Goal: Use online tool/utility: Utilize a website feature to perform a specific function

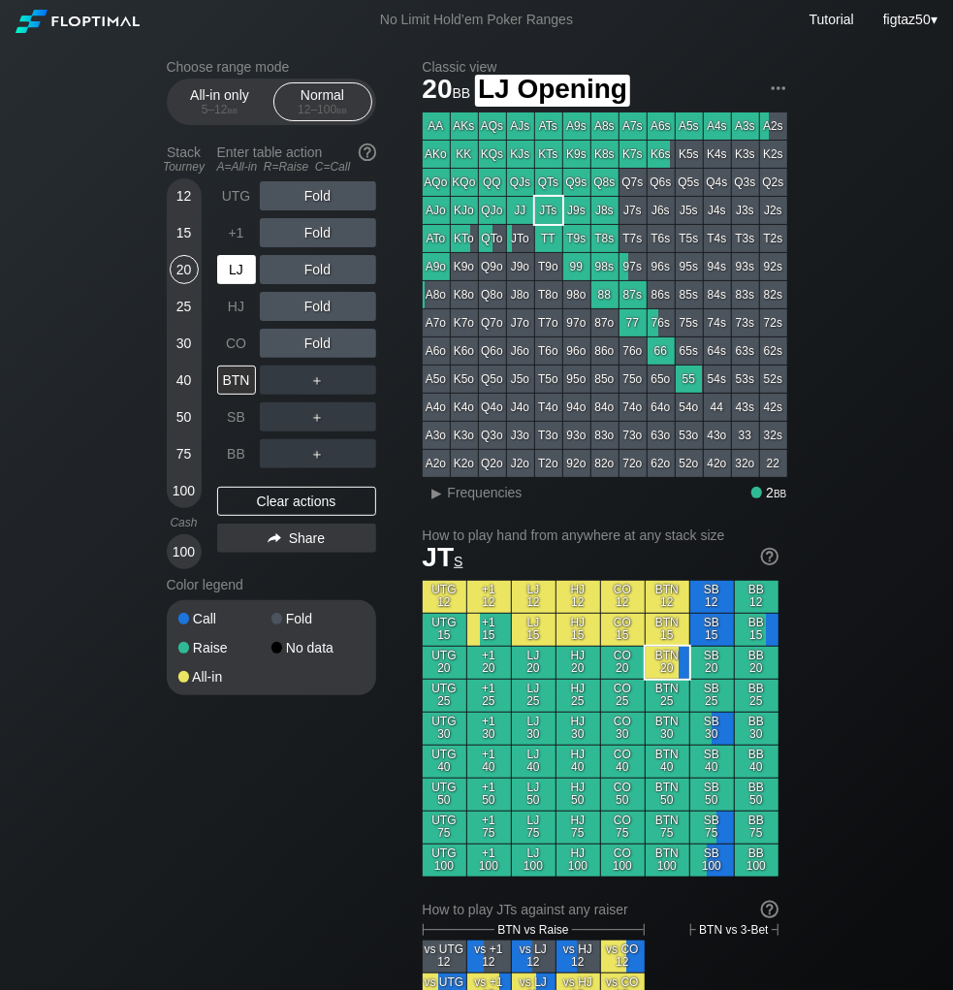
click at [238, 268] on div "LJ" at bounding box center [236, 269] width 39 height 29
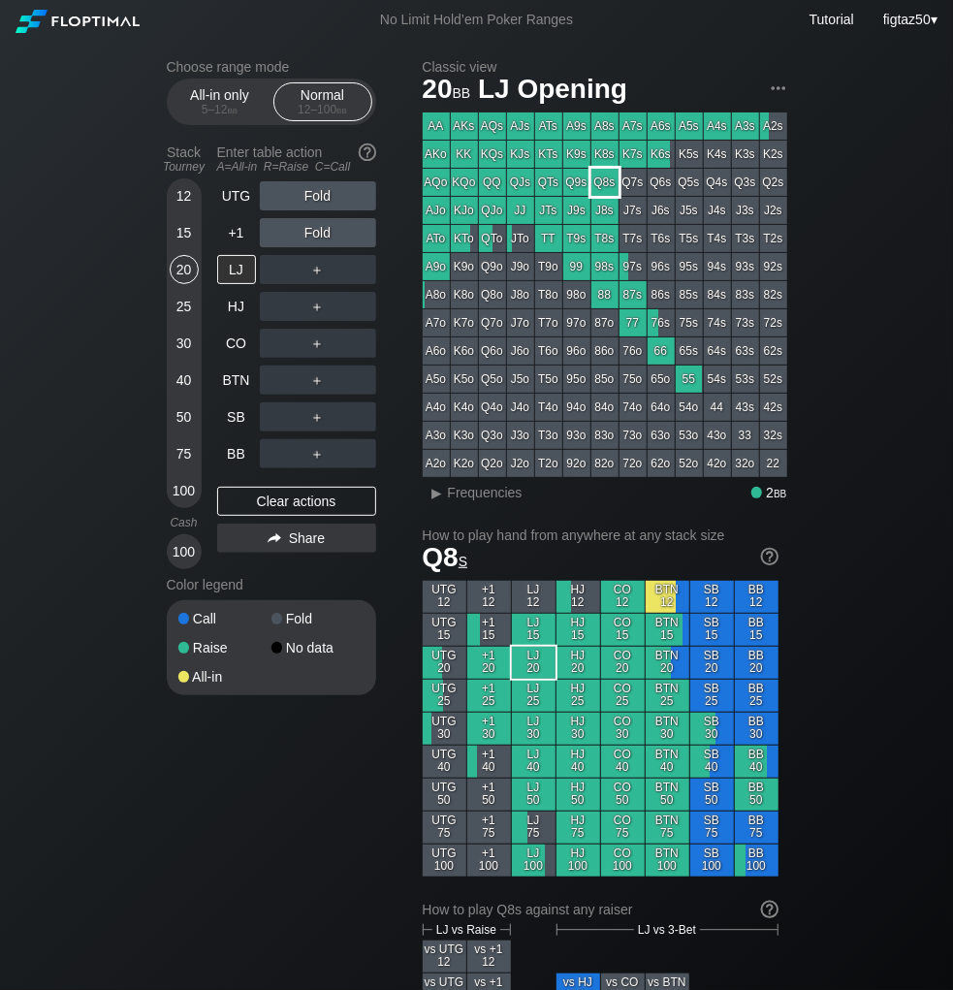
click at [608, 183] on div "Q8s" at bounding box center [604, 182] width 27 height 27
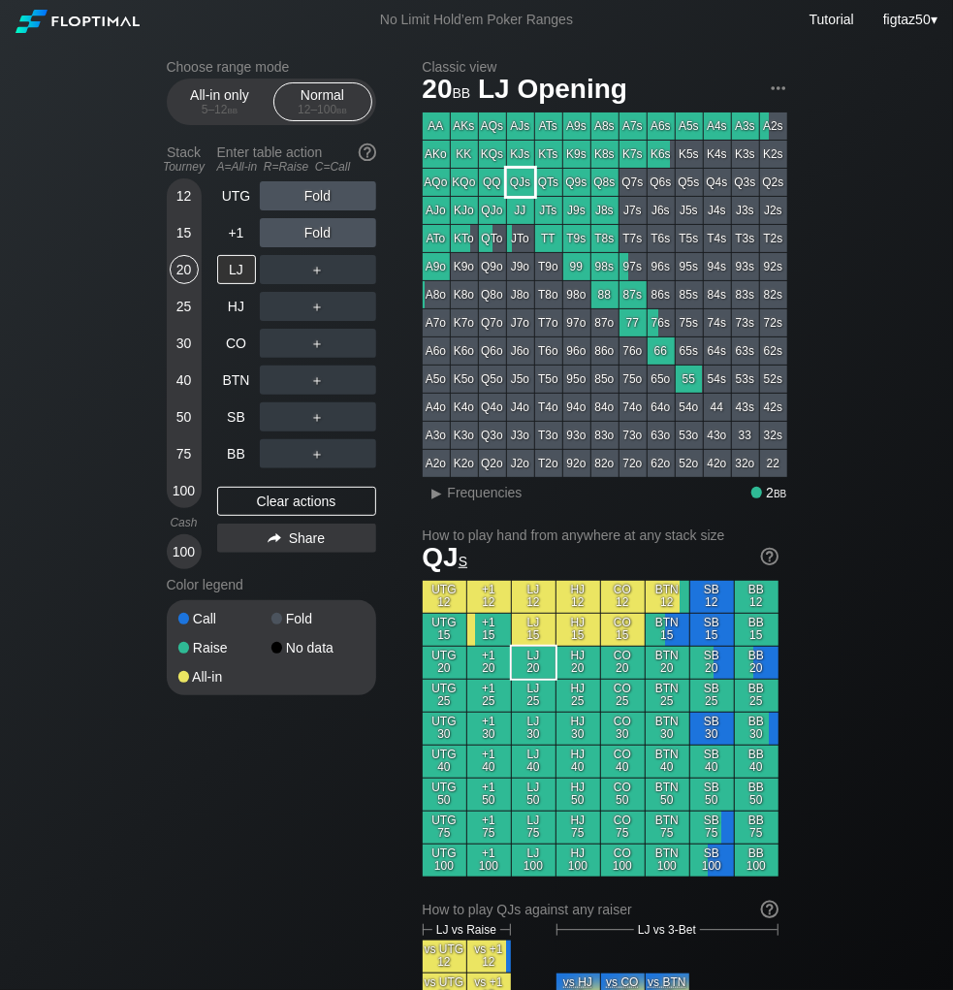
click at [525, 181] on div "QJs" at bounding box center [520, 182] width 27 height 27
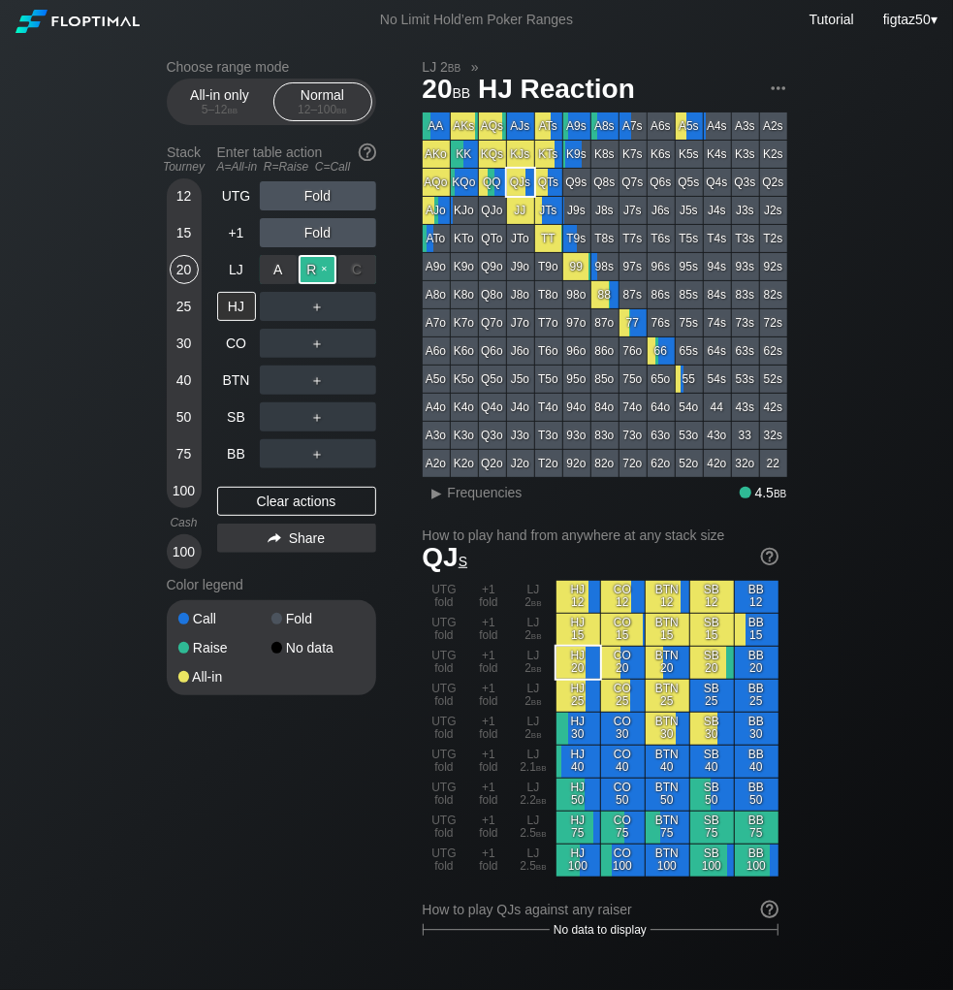
click at [312, 268] on div "R ✕" at bounding box center [318, 269] width 38 height 29
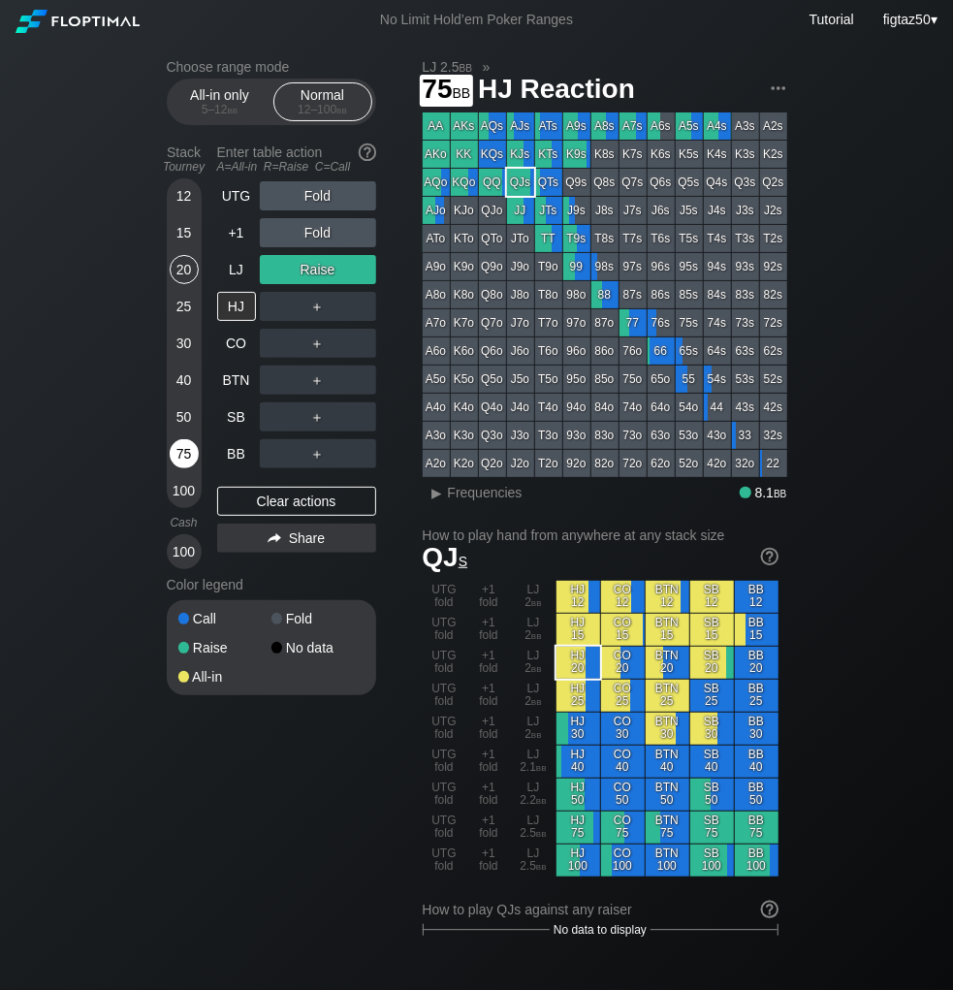
click at [184, 443] on div "75" at bounding box center [184, 453] width 29 height 29
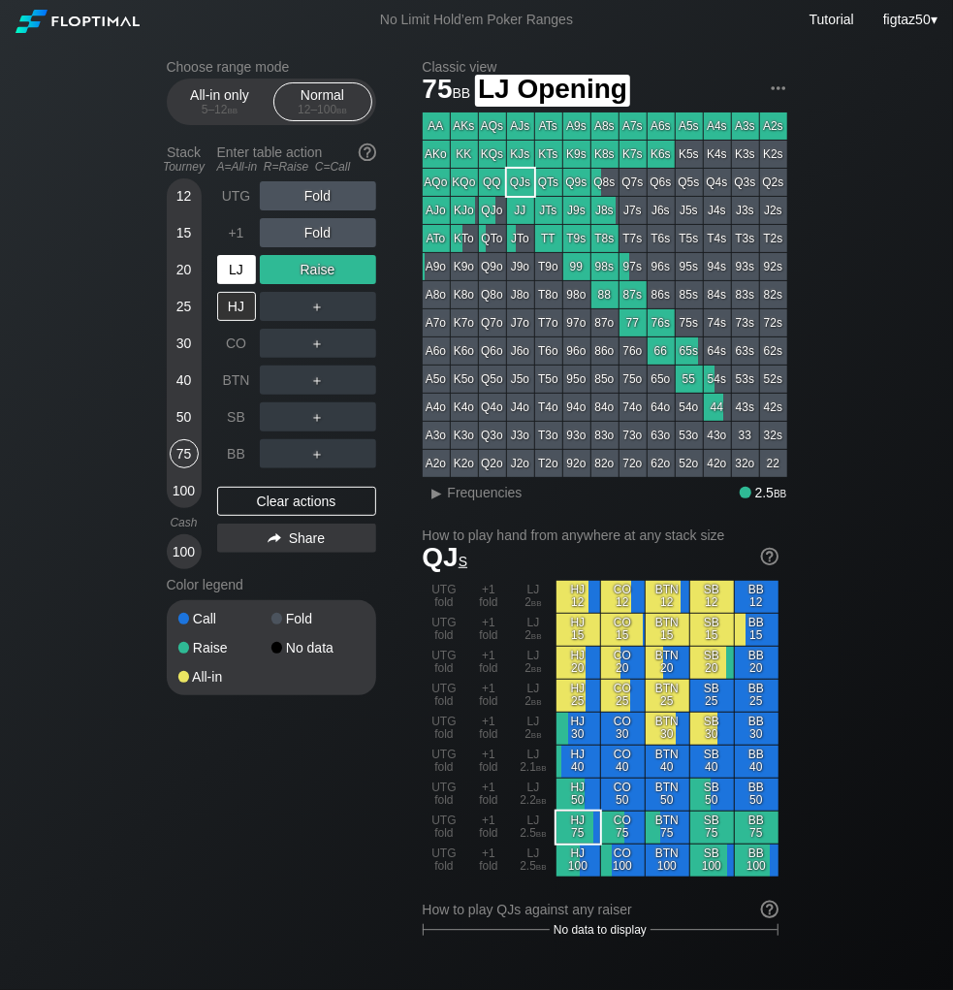
click at [241, 264] on div "LJ" at bounding box center [236, 269] width 39 height 29
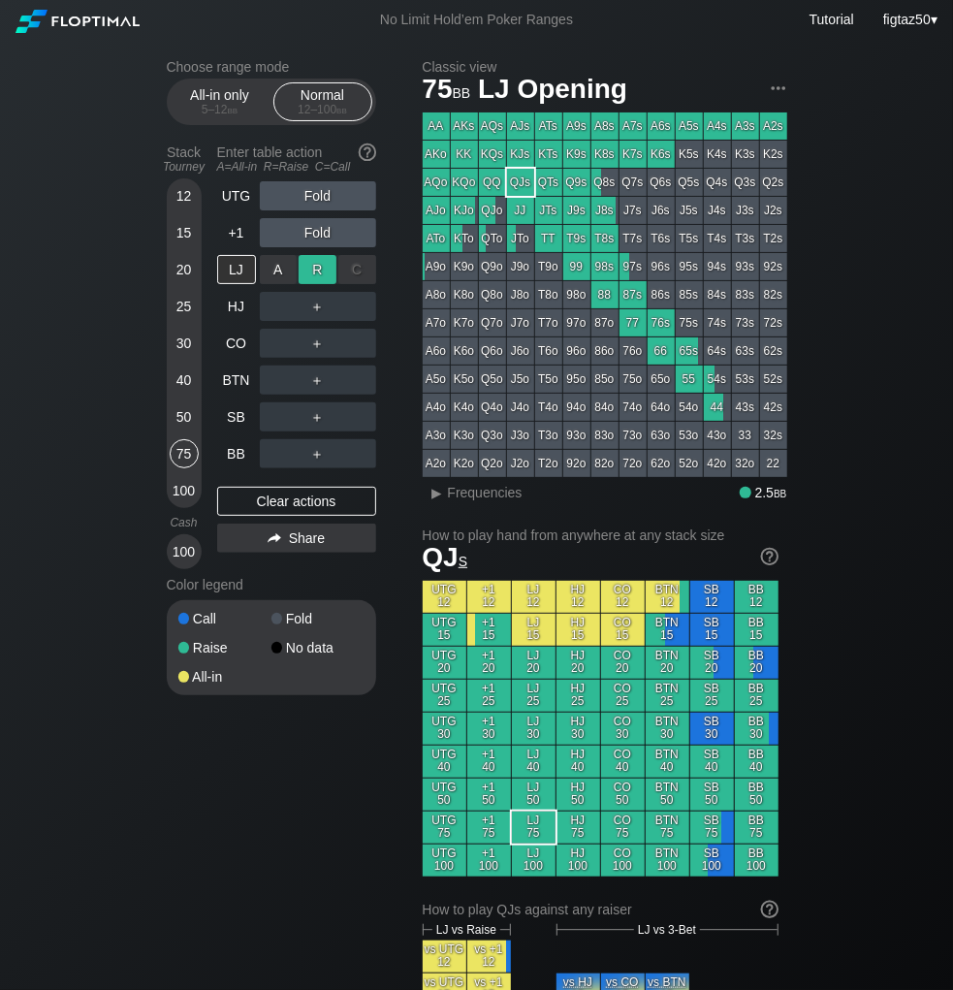
click at [326, 260] on div "R ✕" at bounding box center [318, 269] width 38 height 29
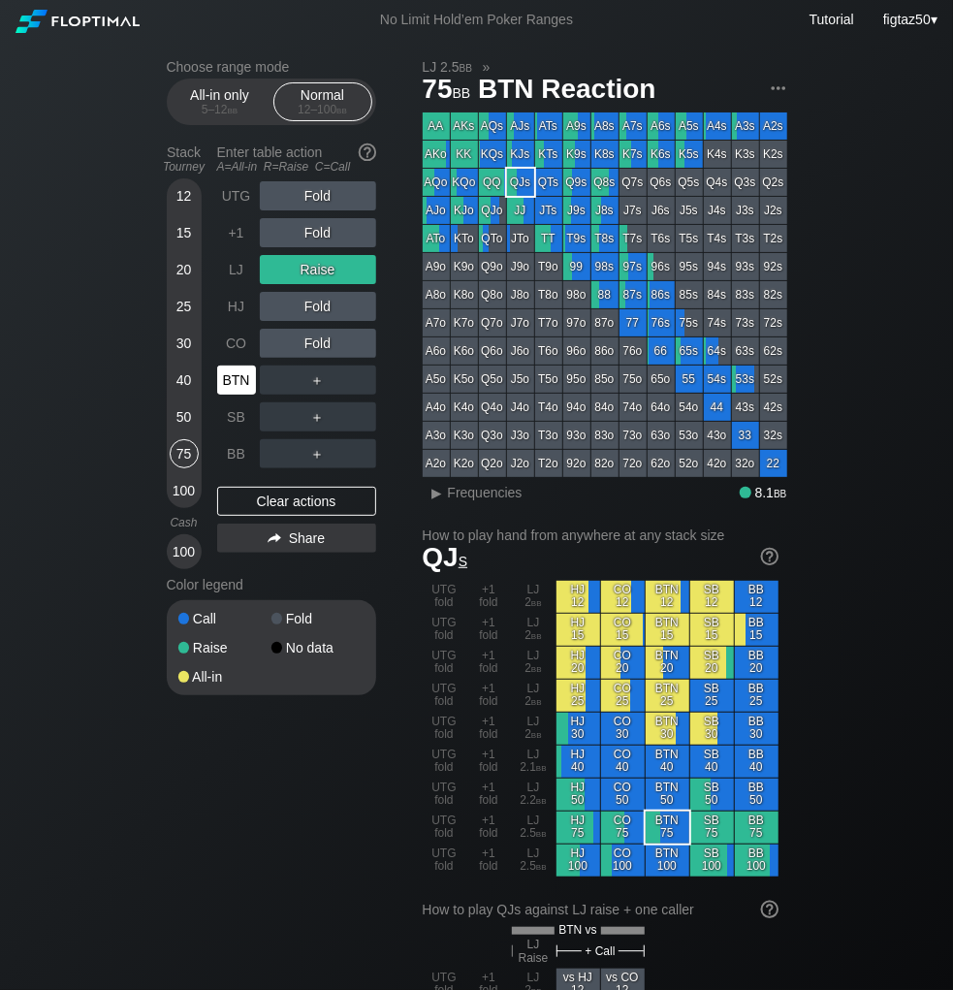
click at [234, 382] on div "BTN" at bounding box center [236, 379] width 39 height 29
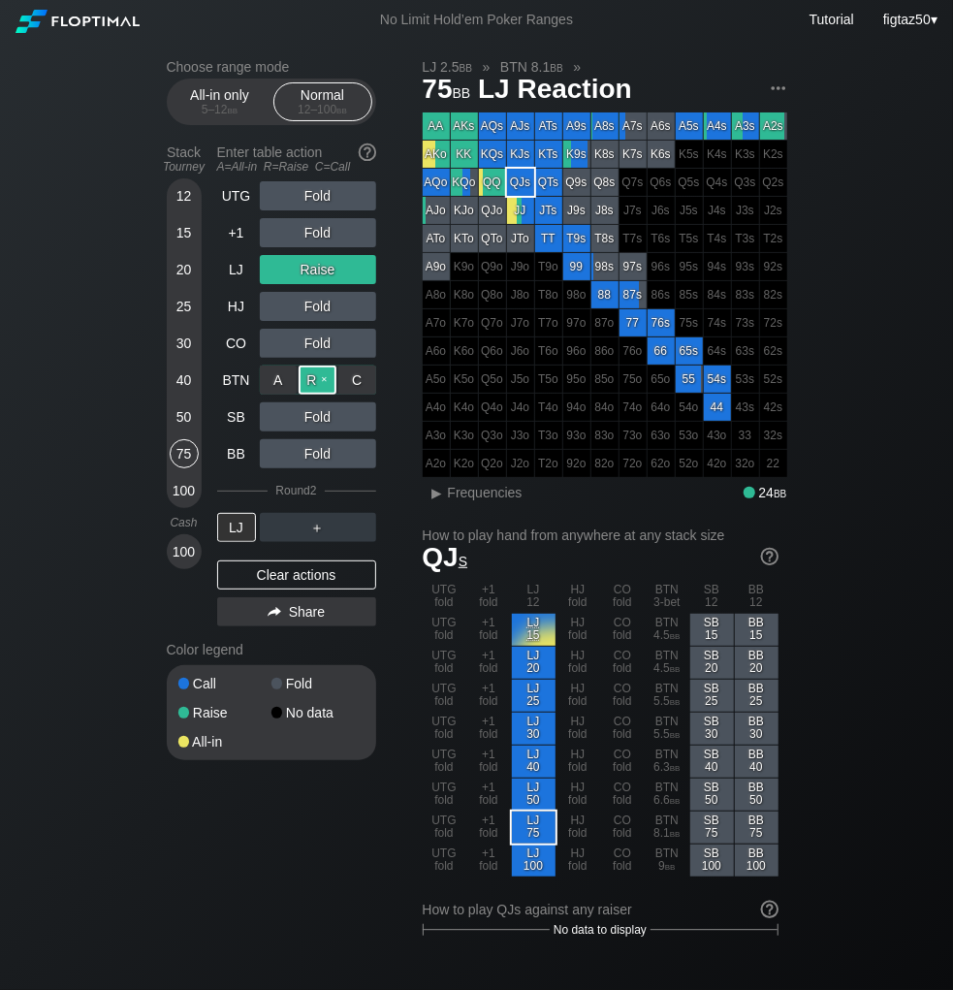
click at [314, 381] on div "R ✕" at bounding box center [318, 379] width 38 height 29
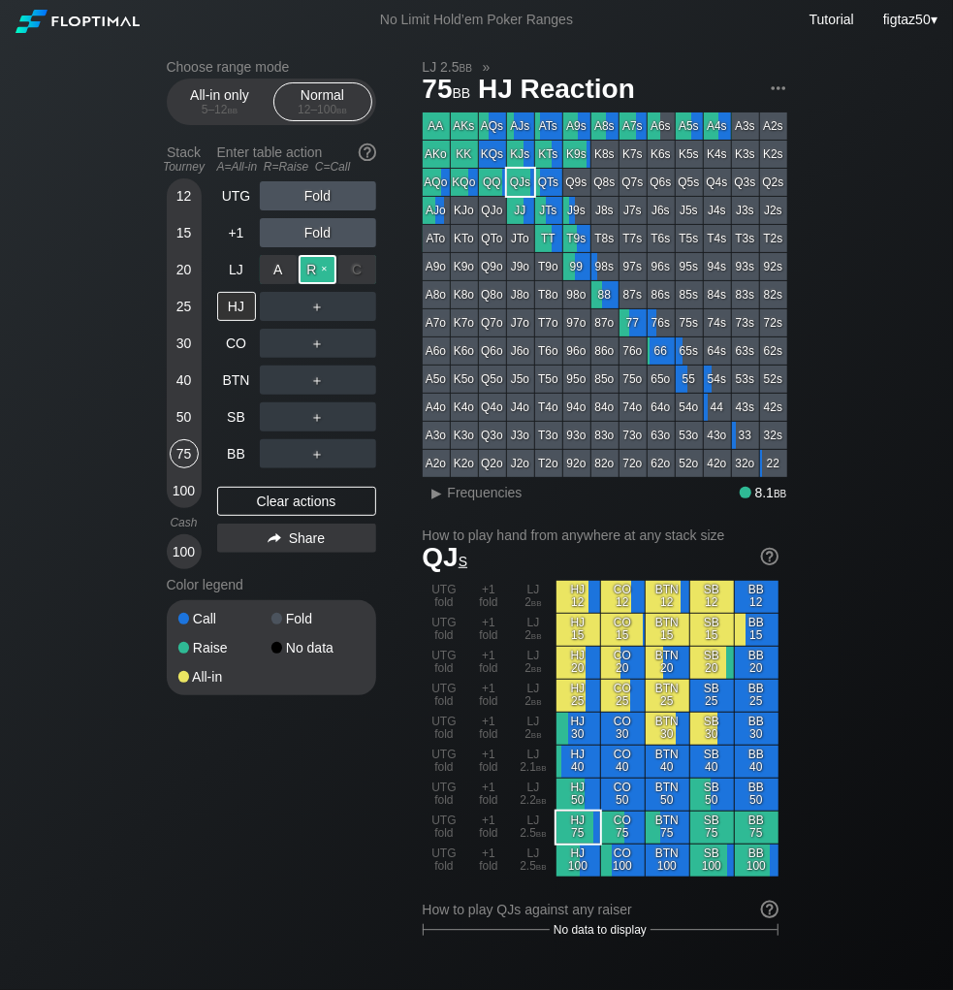
click at [328, 266] on div "R ✕" at bounding box center [318, 269] width 38 height 29
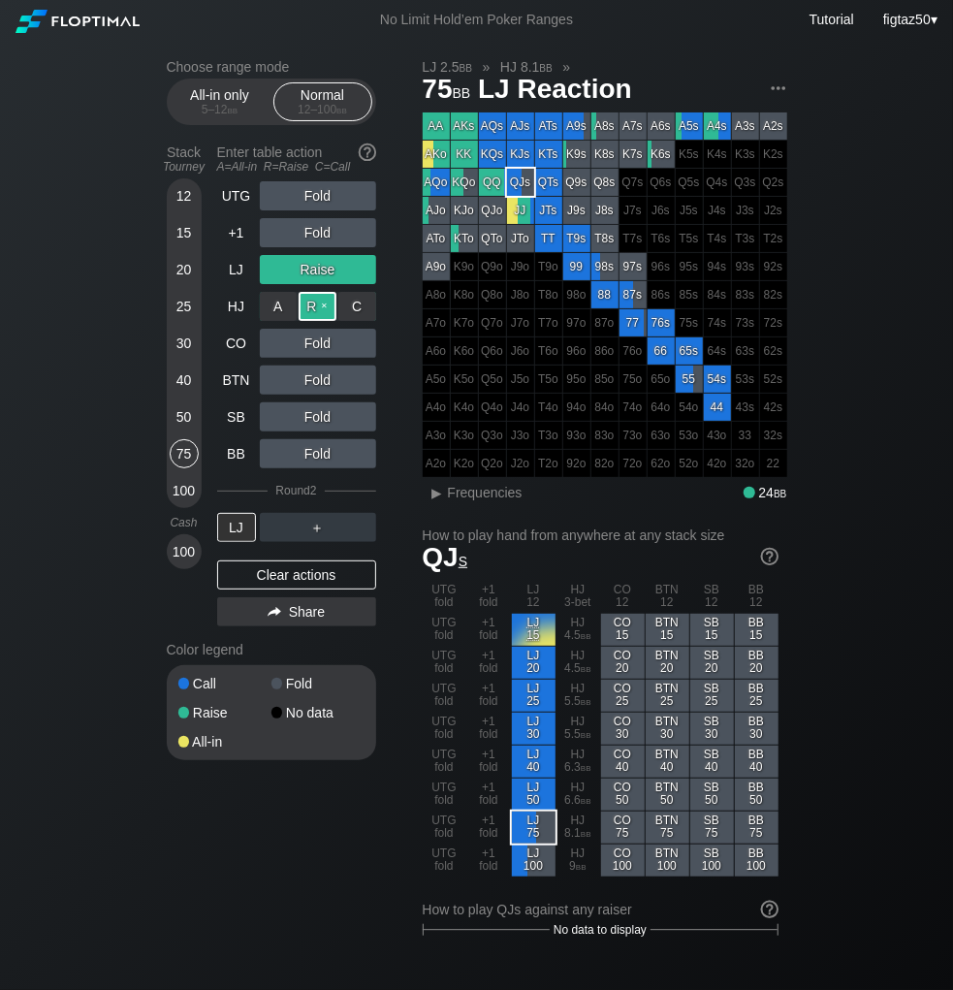
click at [317, 304] on div "R ✕" at bounding box center [318, 306] width 38 height 29
click at [433, 494] on div "▸" at bounding box center [437, 492] width 25 height 23
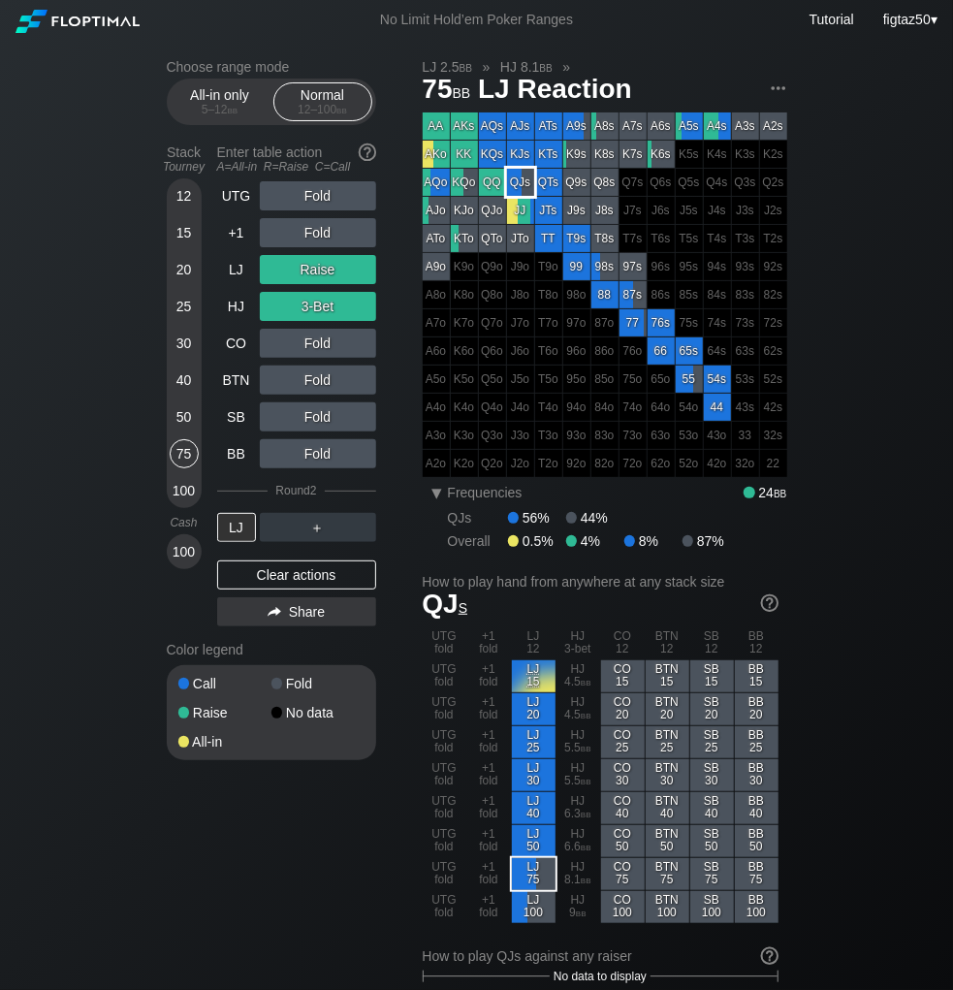
click at [520, 176] on div "QJs" at bounding box center [520, 182] width 27 height 27
click at [304, 577] on div "Clear actions" at bounding box center [296, 574] width 159 height 29
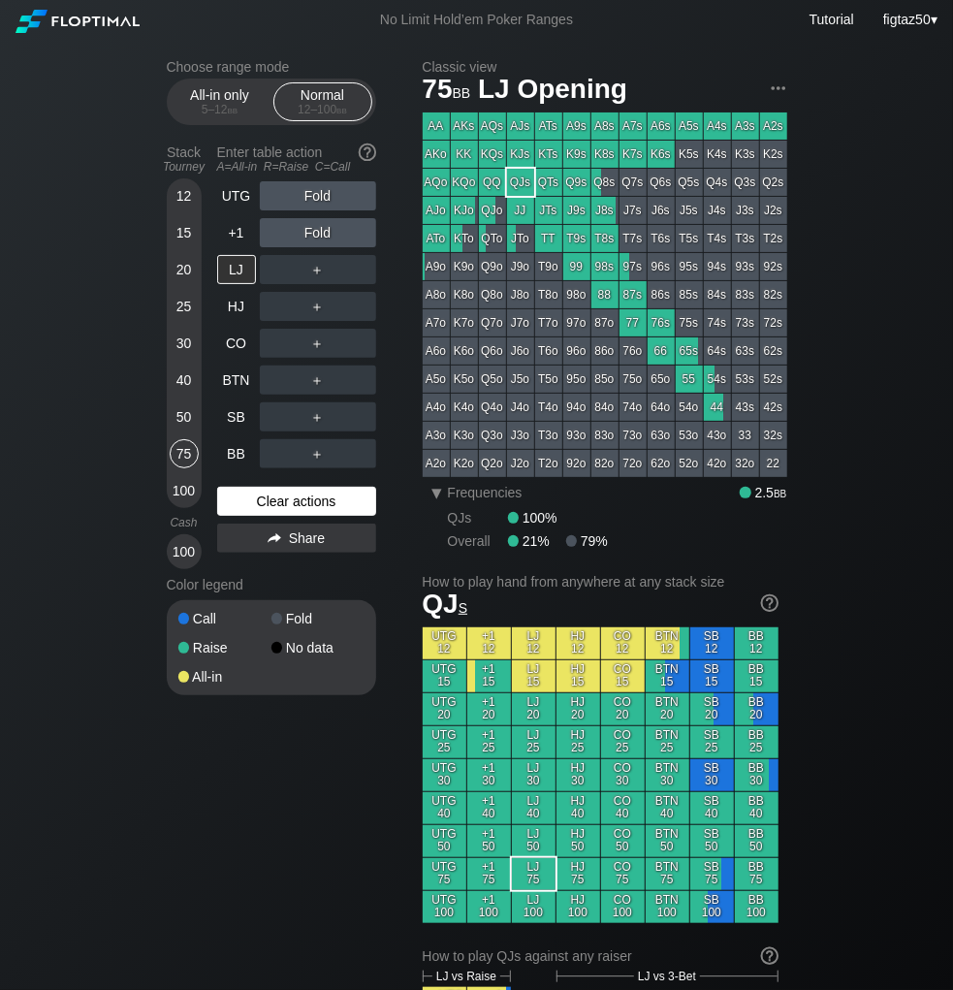
click at [304, 577] on div "Color legend" at bounding box center [271, 584] width 209 height 31
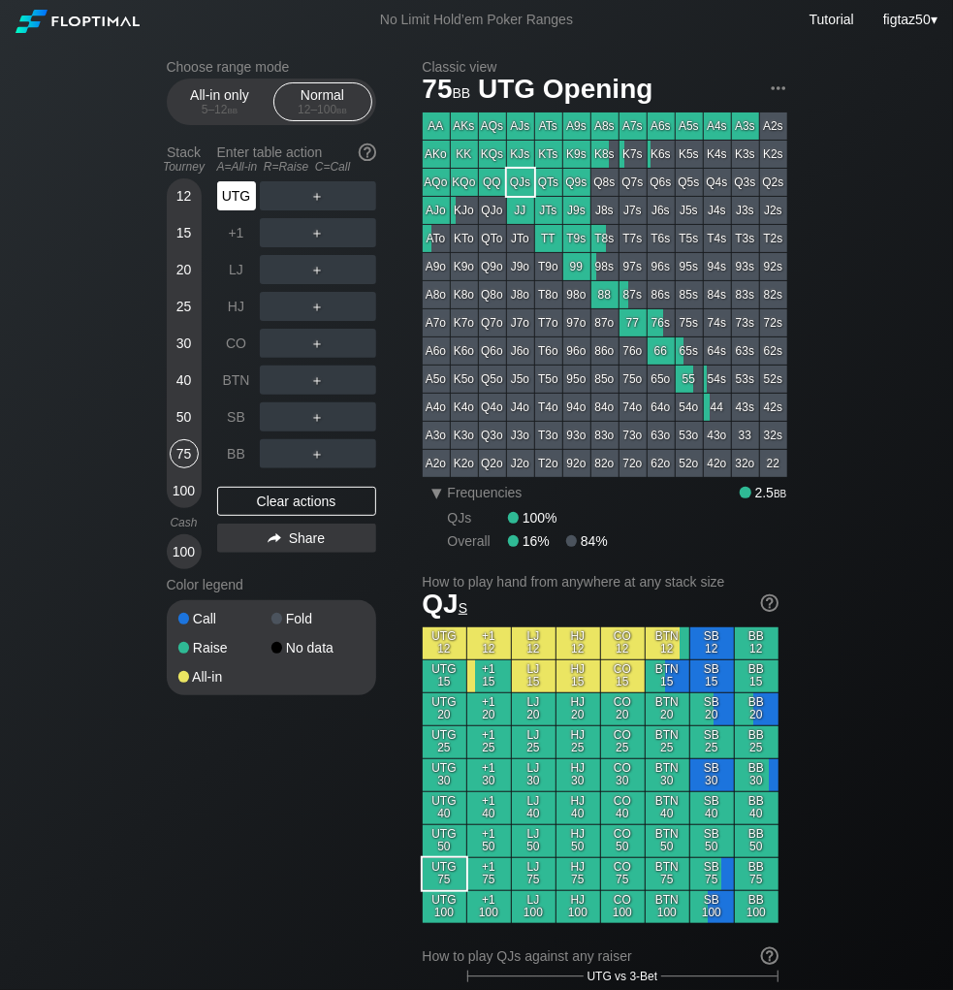
click at [241, 191] on div "UTG" at bounding box center [236, 195] width 39 height 29
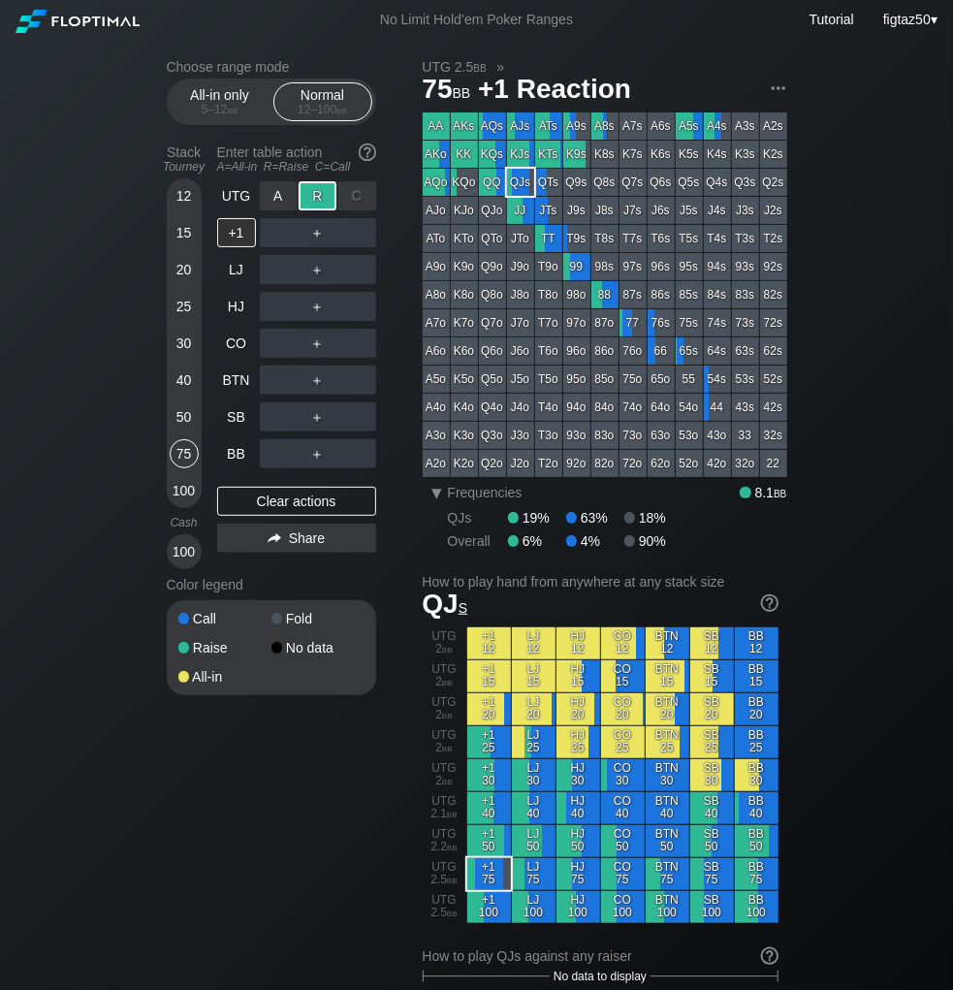
click at [314, 195] on div "R ✕" at bounding box center [318, 195] width 38 height 29
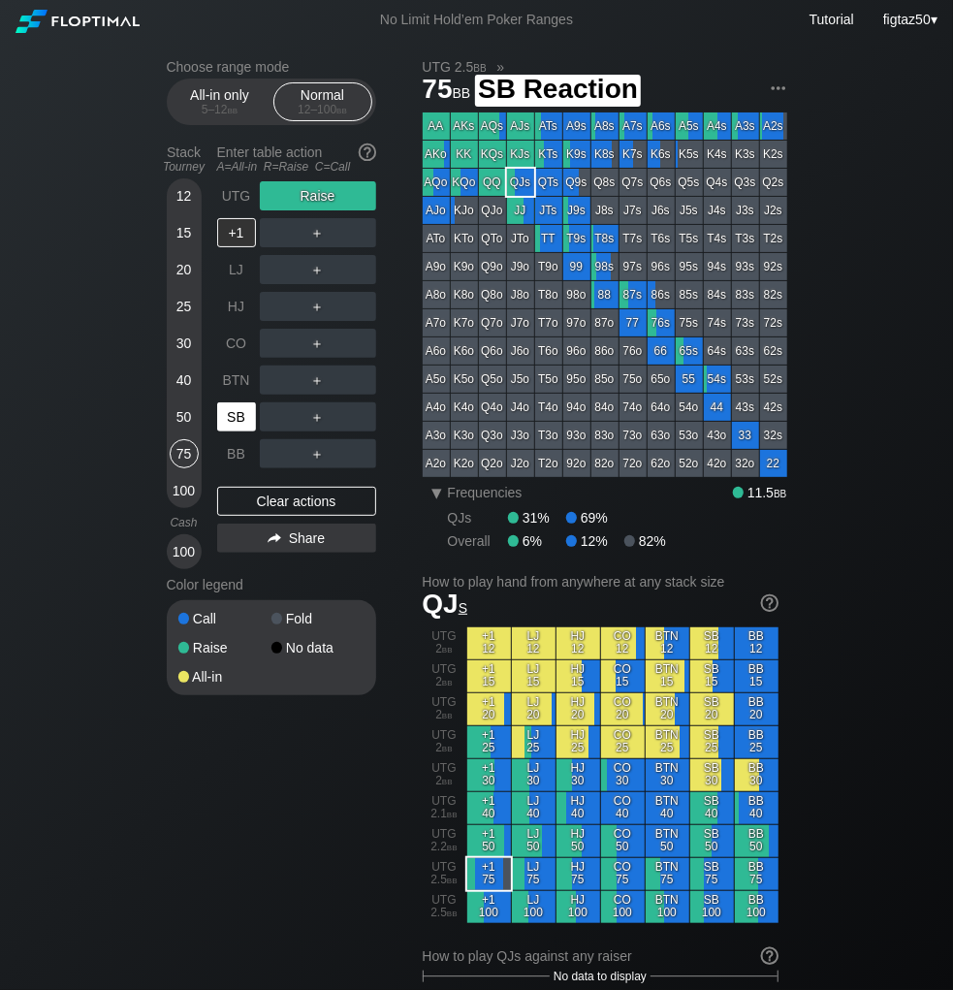
click at [237, 411] on div "SB" at bounding box center [236, 416] width 39 height 29
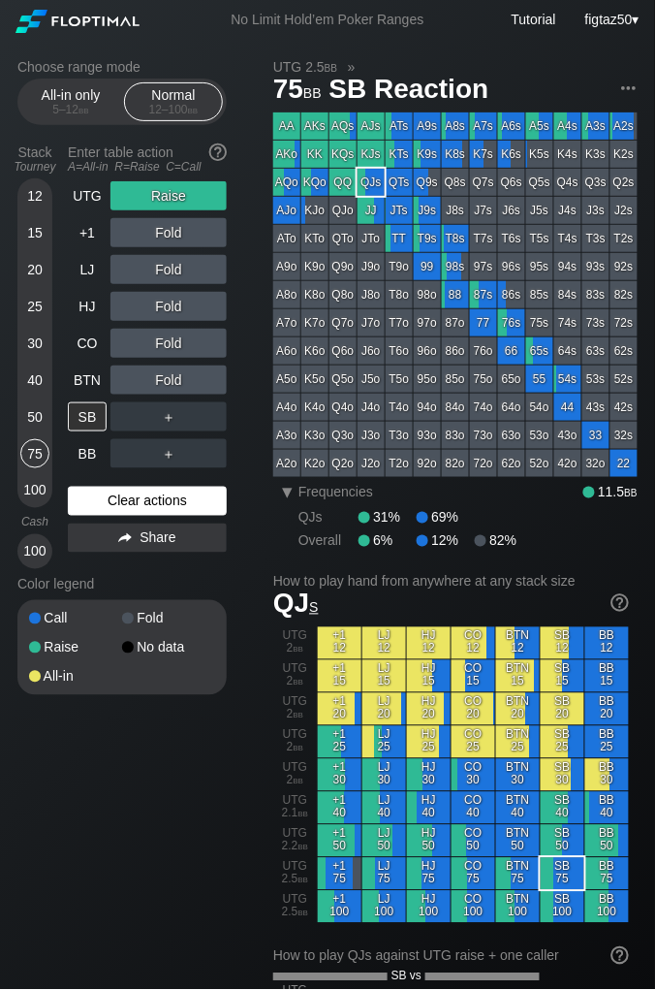
click at [141, 491] on div "Clear actions" at bounding box center [147, 501] width 159 height 29
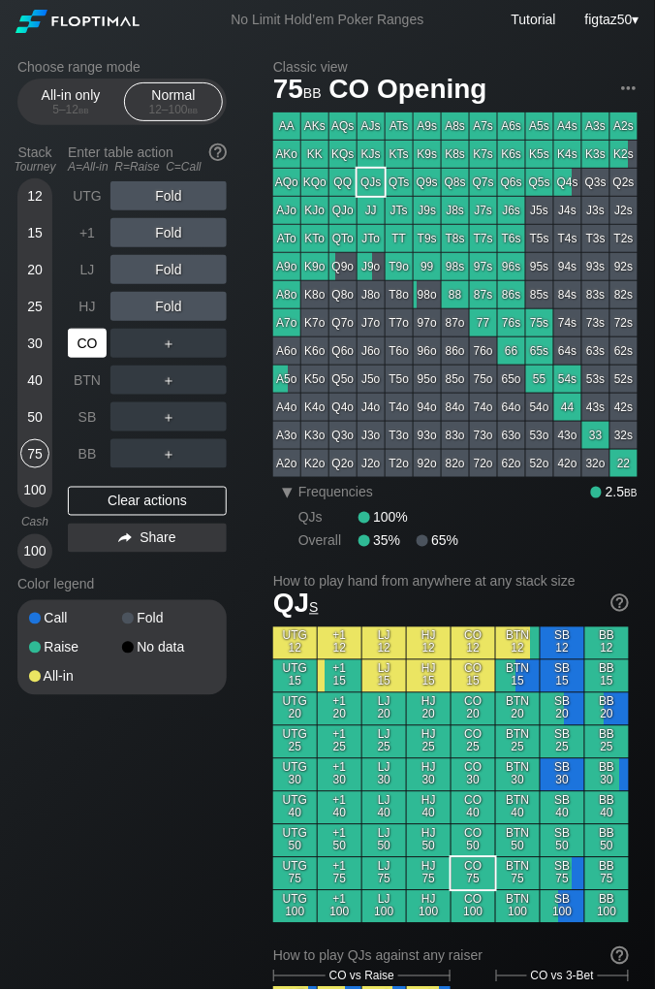
click at [88, 346] on div "CO" at bounding box center [87, 343] width 39 height 29
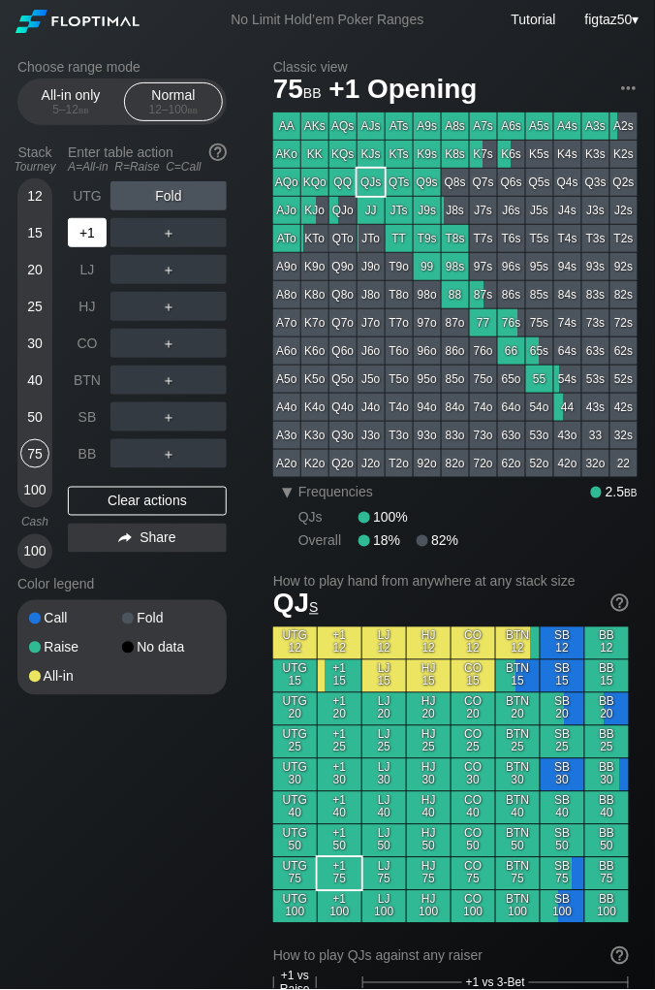
click at [83, 233] on div "+1" at bounding box center [87, 232] width 39 height 29
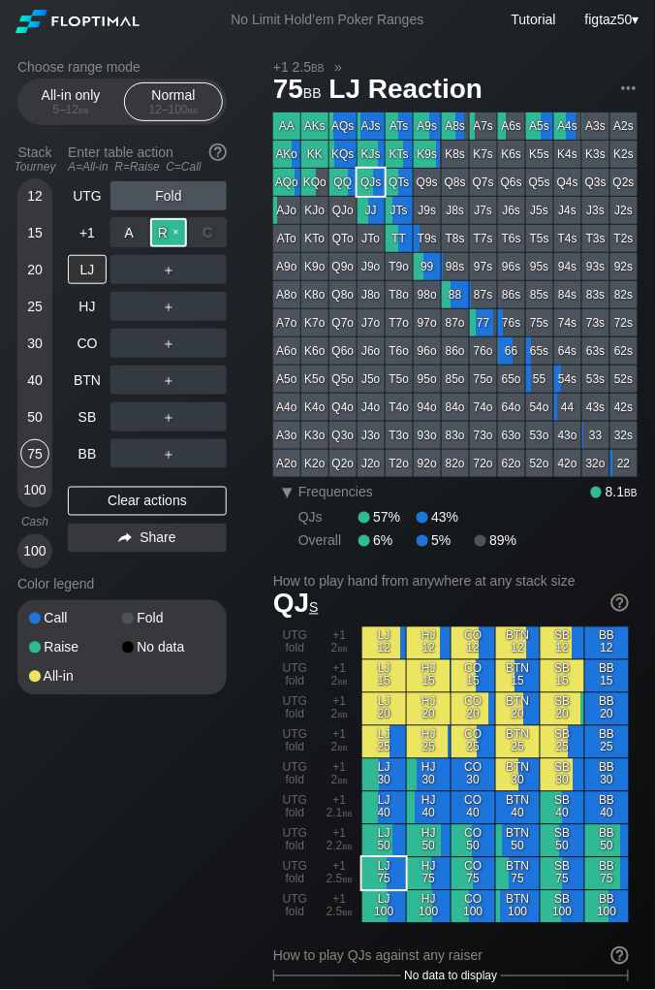
click at [166, 237] on div "R ✕" at bounding box center [169, 232] width 38 height 29
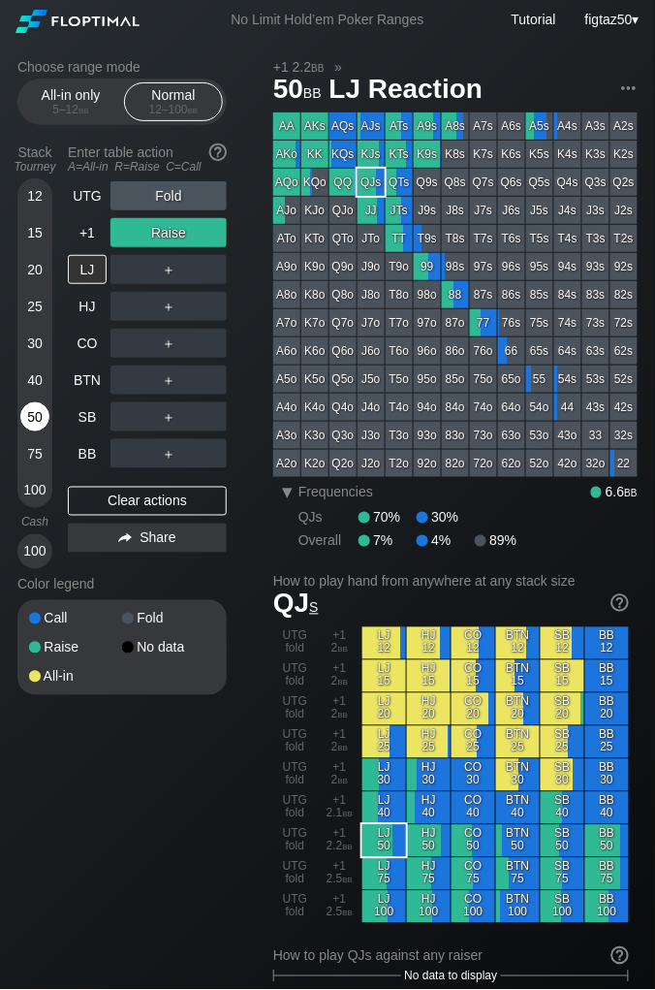
click at [35, 411] on div "50" at bounding box center [34, 416] width 29 height 29
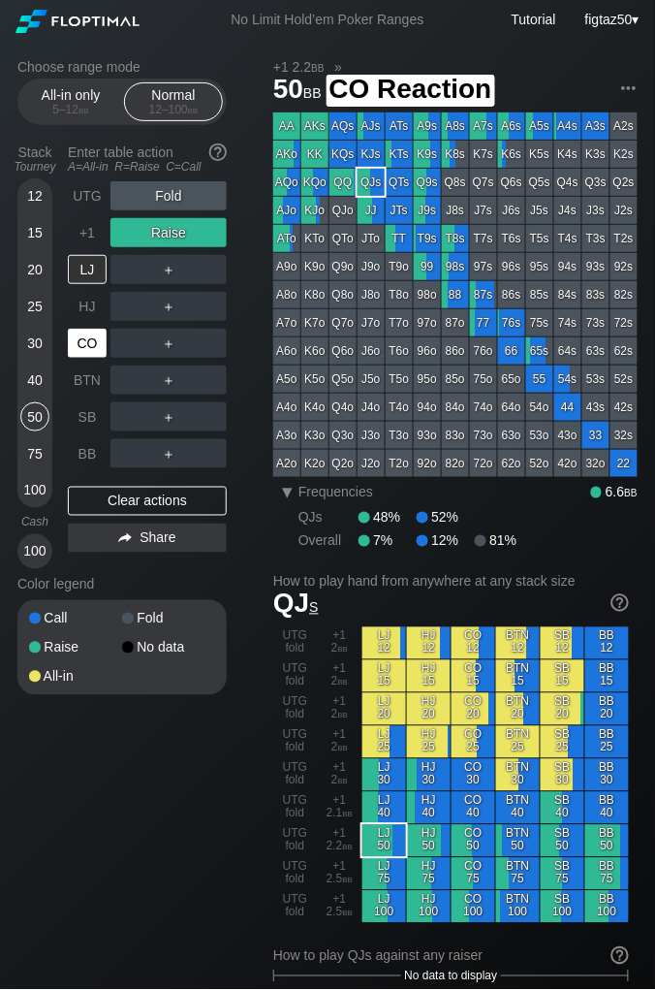
click at [84, 345] on div "CO" at bounding box center [87, 343] width 39 height 29
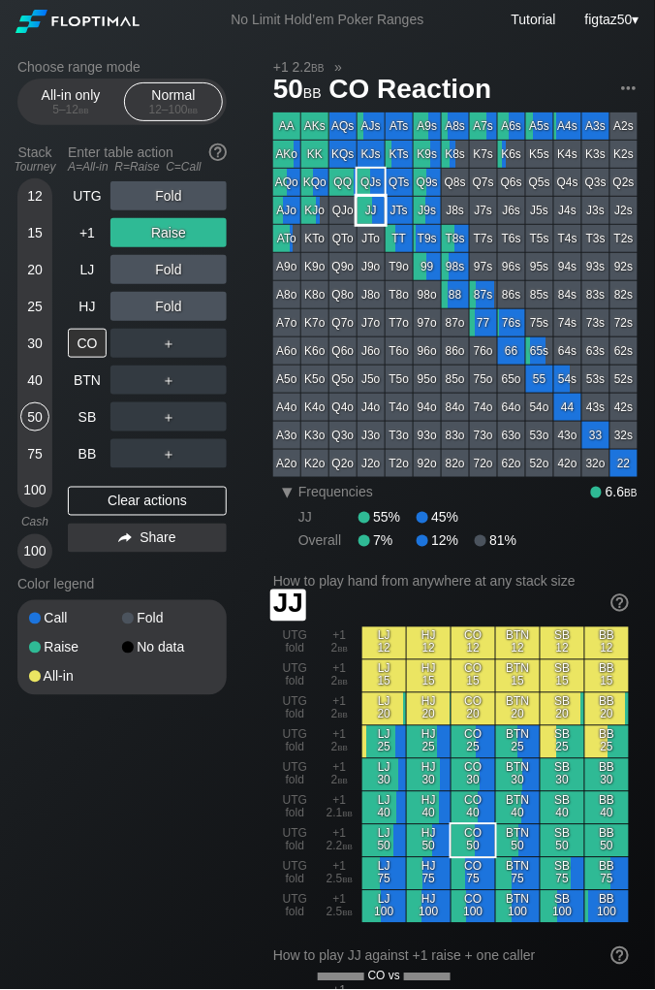
click at [367, 214] on div "JJ" at bounding box center [371, 210] width 27 height 27
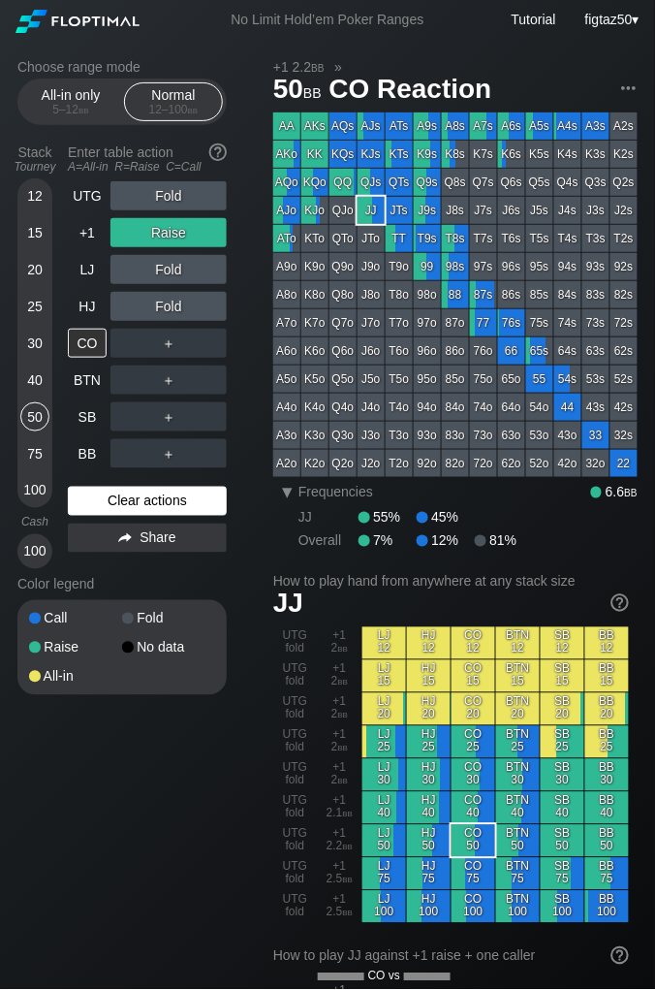
click at [143, 495] on div "Clear actions" at bounding box center [147, 501] width 159 height 29
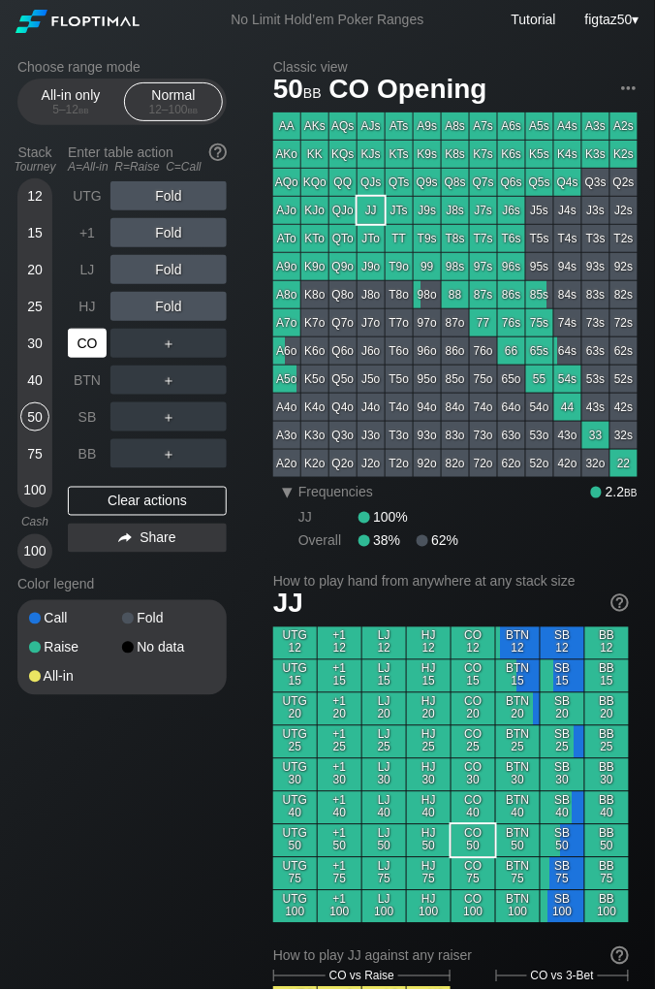
click at [88, 349] on div "CO" at bounding box center [87, 343] width 39 height 29
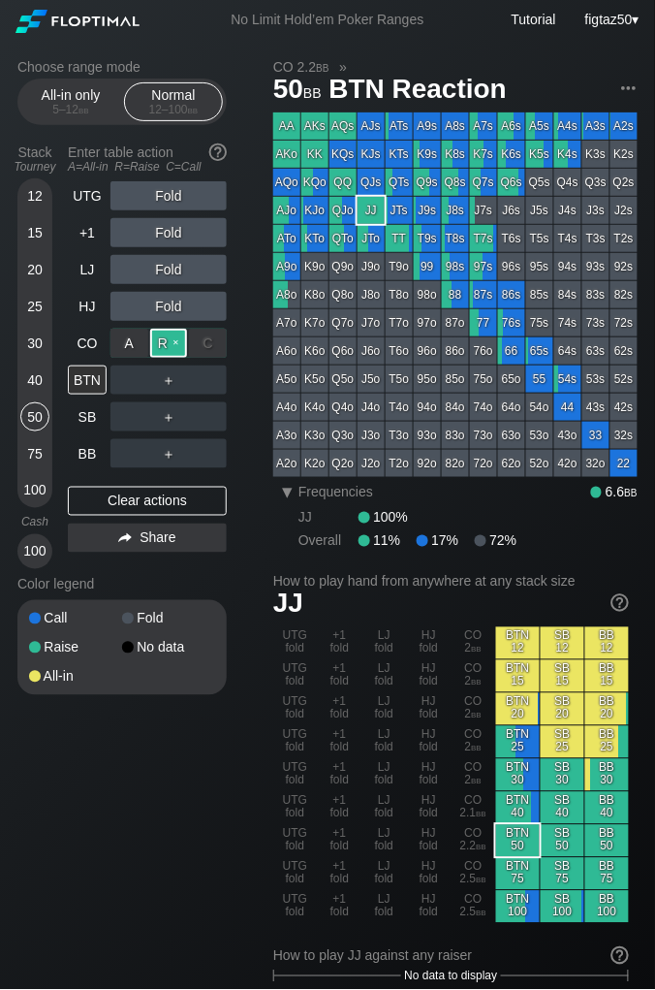
click at [164, 341] on div "R ✕" at bounding box center [169, 343] width 38 height 29
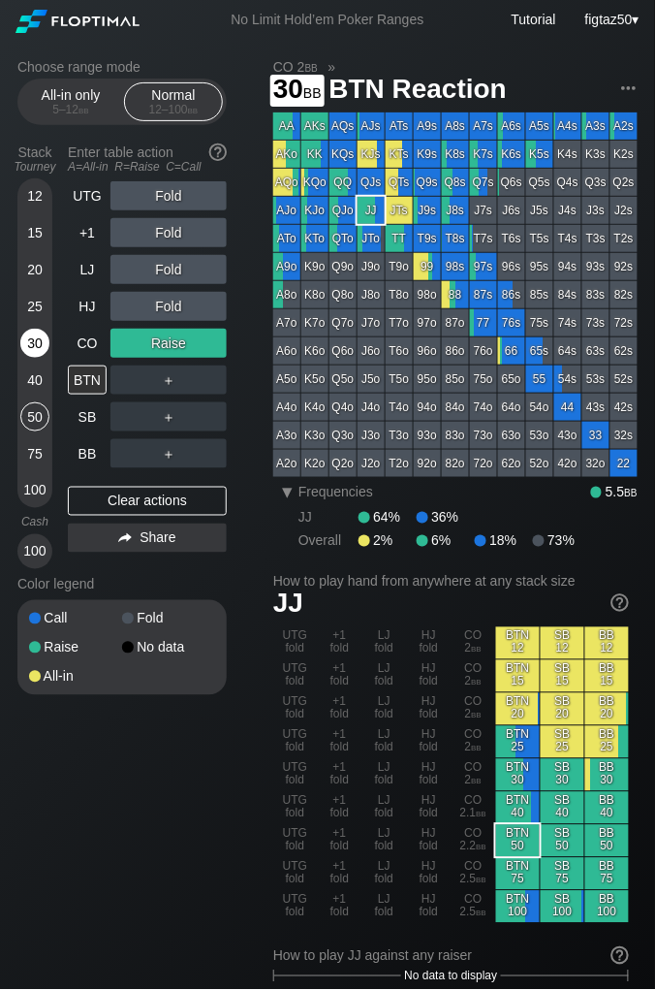
click at [27, 346] on div "30" at bounding box center [34, 343] width 29 height 29
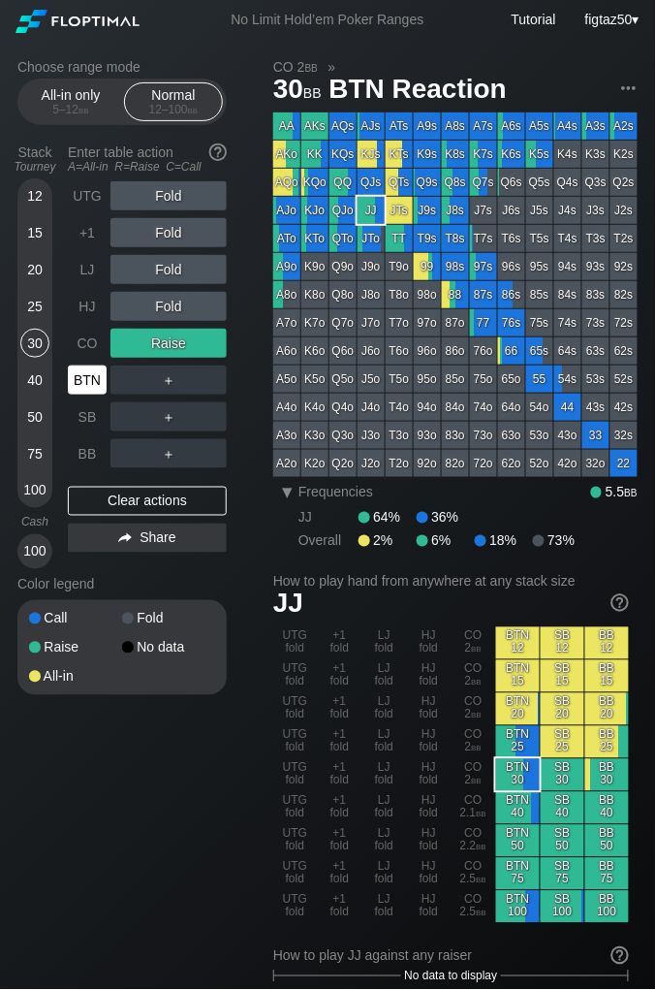
click at [78, 381] on div "BTN" at bounding box center [87, 379] width 39 height 29
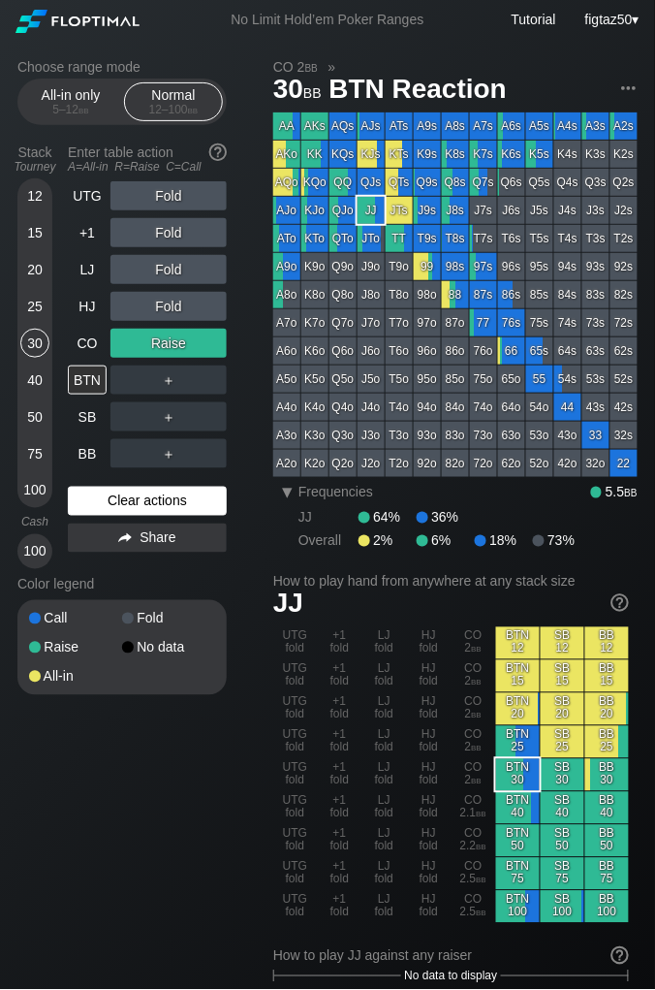
click at [165, 497] on div "Clear actions" at bounding box center [147, 501] width 159 height 29
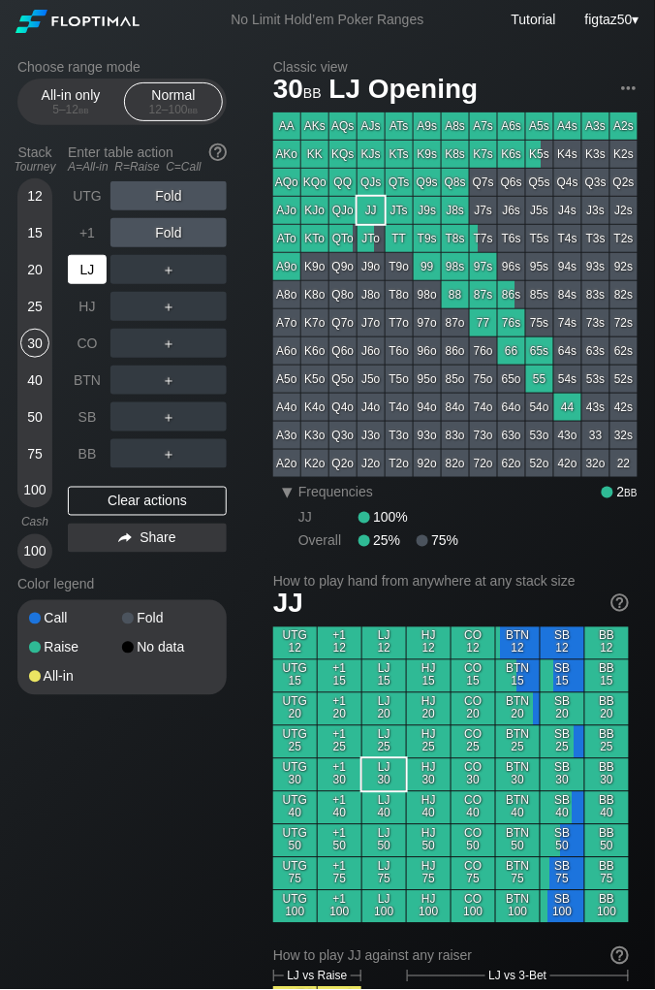
click at [88, 268] on div "LJ" at bounding box center [87, 269] width 39 height 29
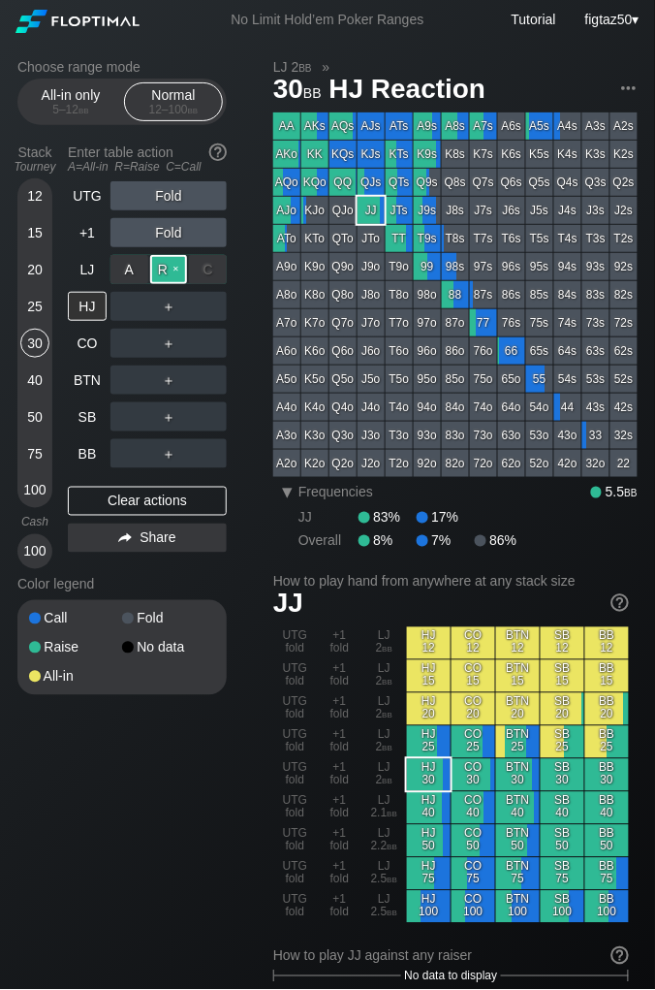
click at [162, 271] on div "R ✕" at bounding box center [169, 269] width 38 height 29
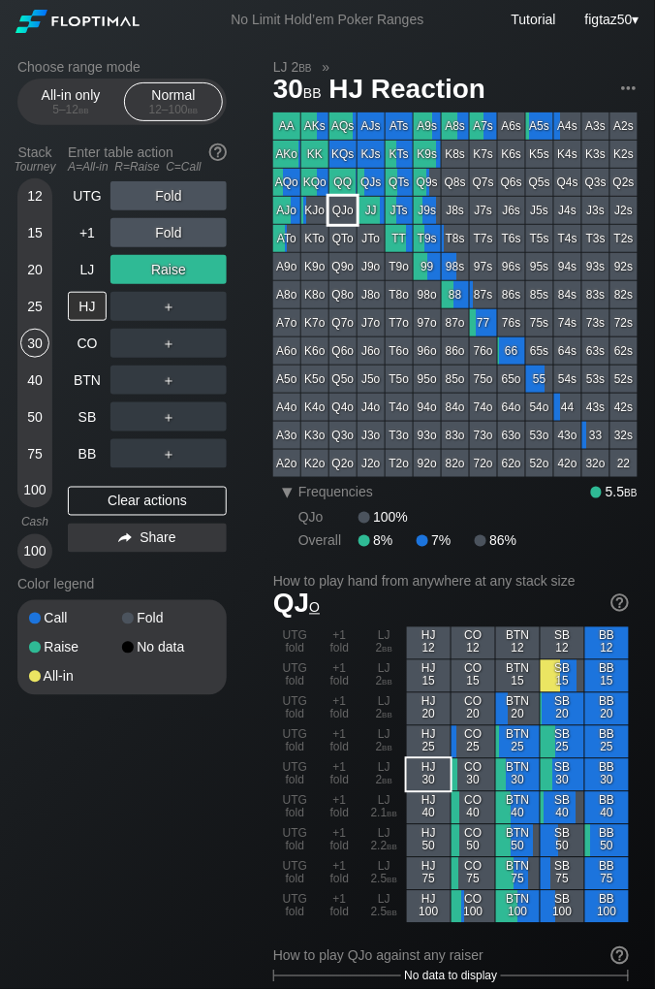
click at [340, 213] on div "QJo" at bounding box center [343, 210] width 27 height 27
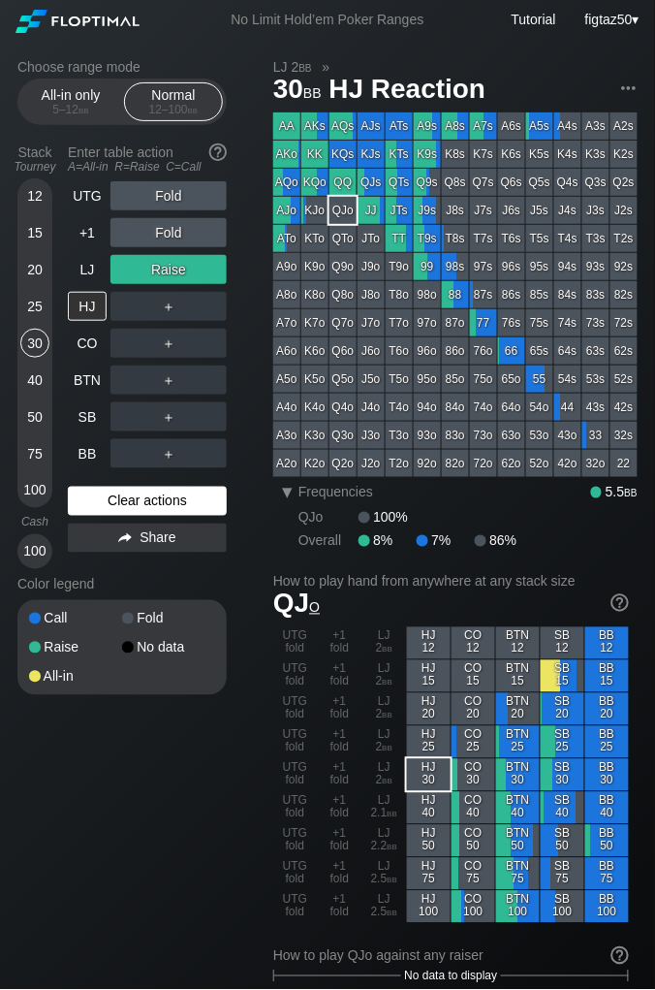
click at [169, 497] on div "Clear actions" at bounding box center [147, 501] width 159 height 29
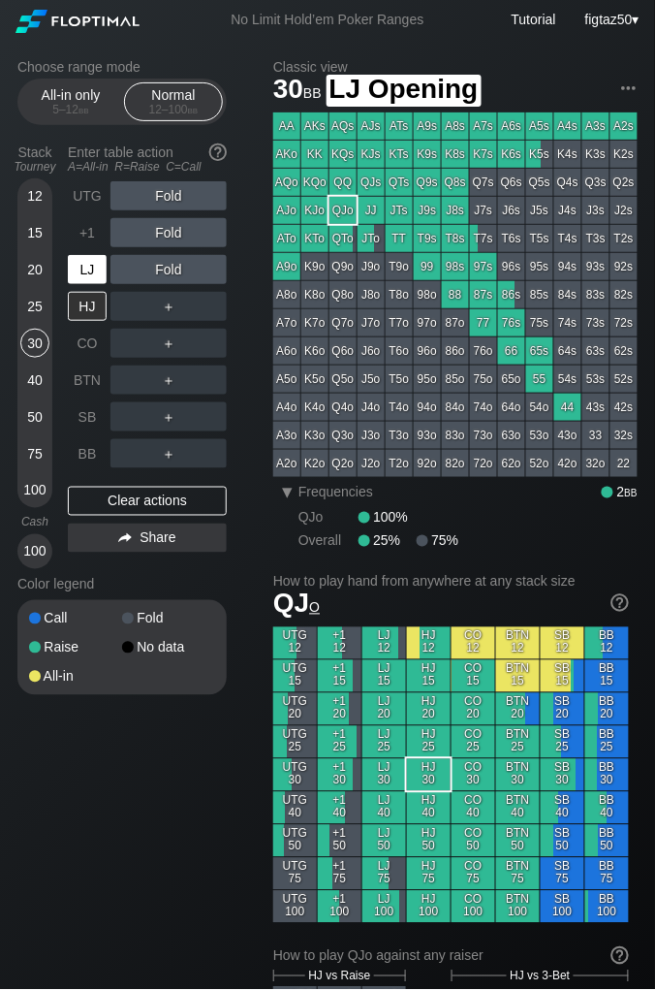
click at [80, 265] on div "LJ" at bounding box center [87, 269] width 39 height 29
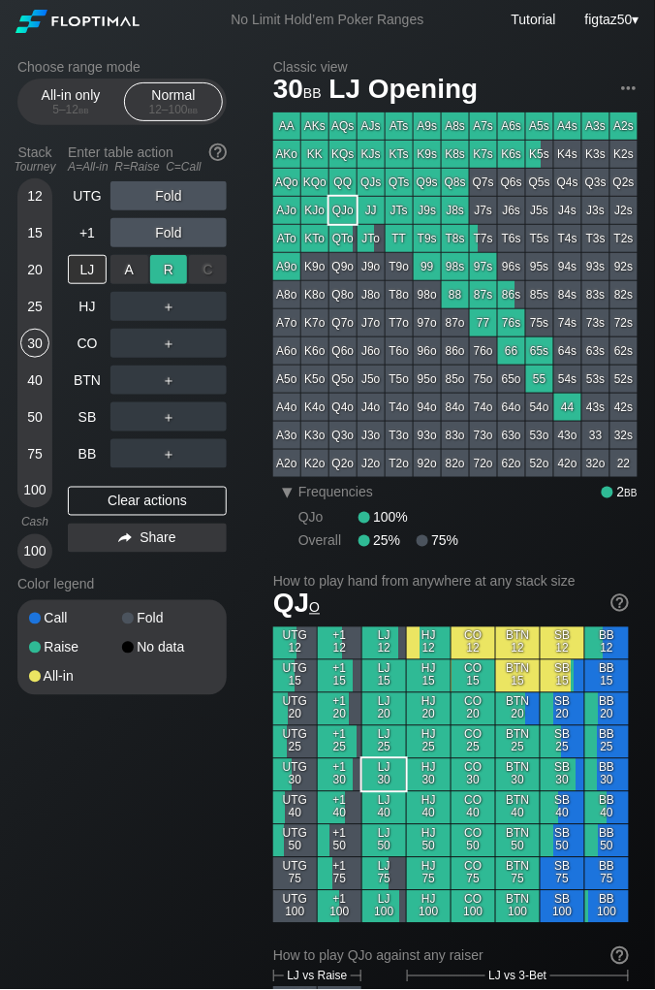
click at [170, 272] on div "R ✕" at bounding box center [169, 269] width 38 height 29
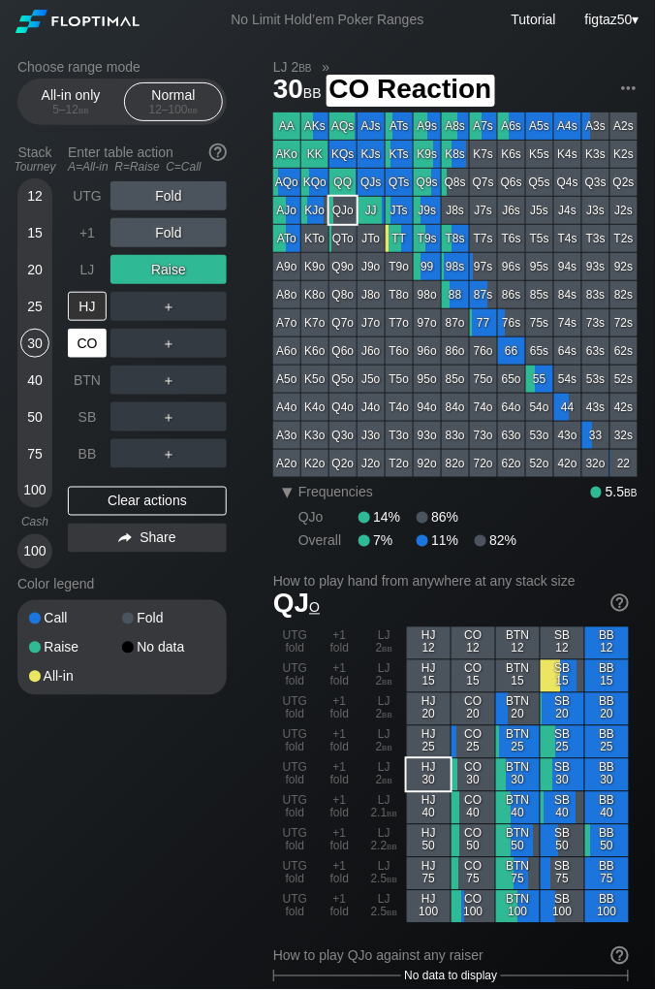
click at [92, 337] on div "CO" at bounding box center [87, 343] width 39 height 29
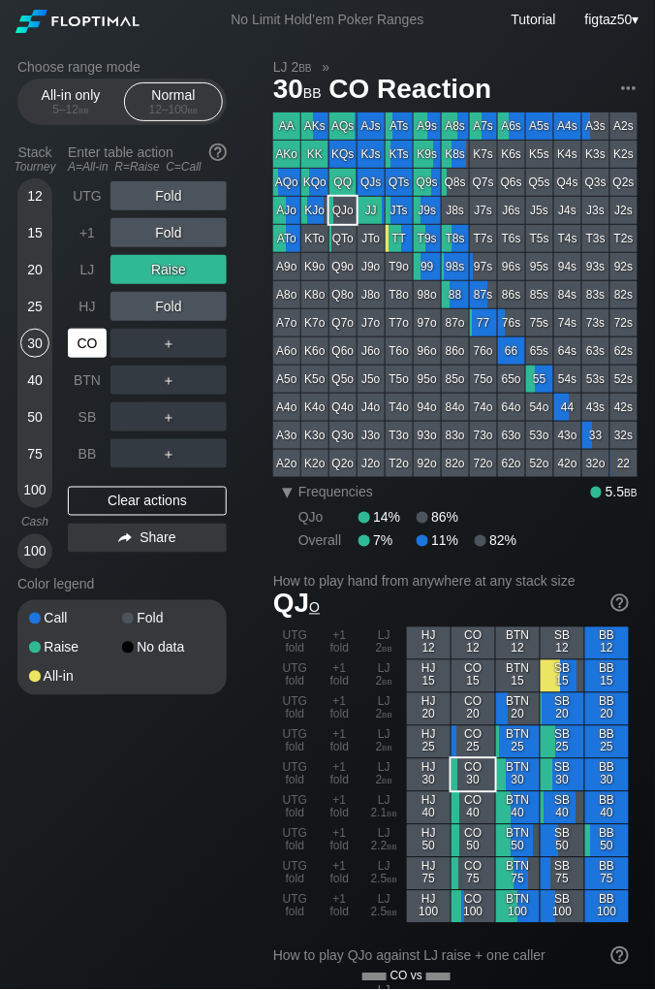
click at [92, 337] on div "CO" at bounding box center [87, 343] width 39 height 29
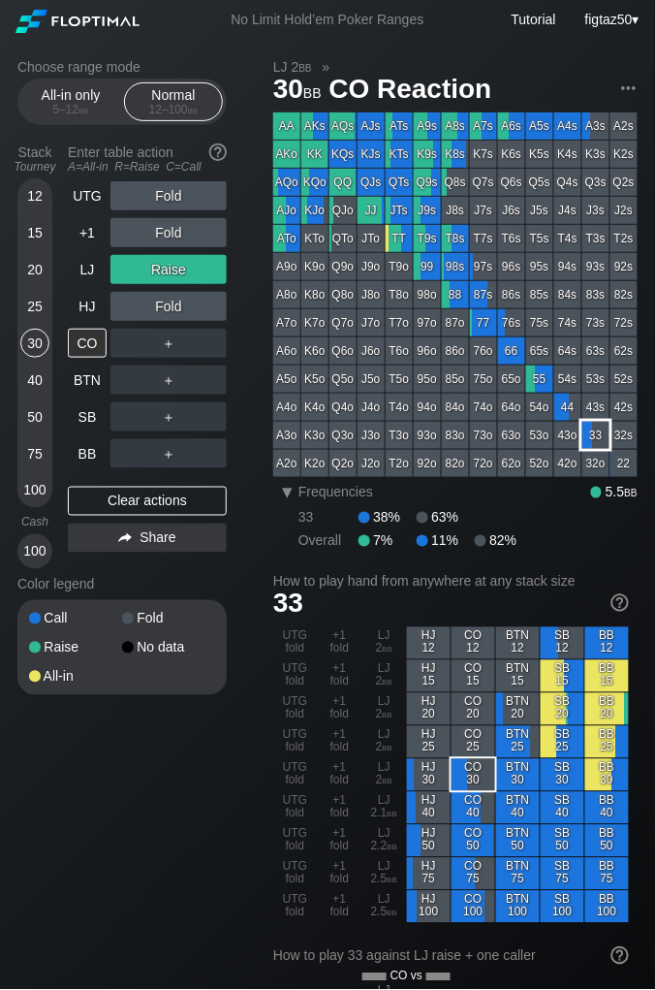
click at [591, 433] on div "33" at bounding box center [596, 435] width 27 height 27
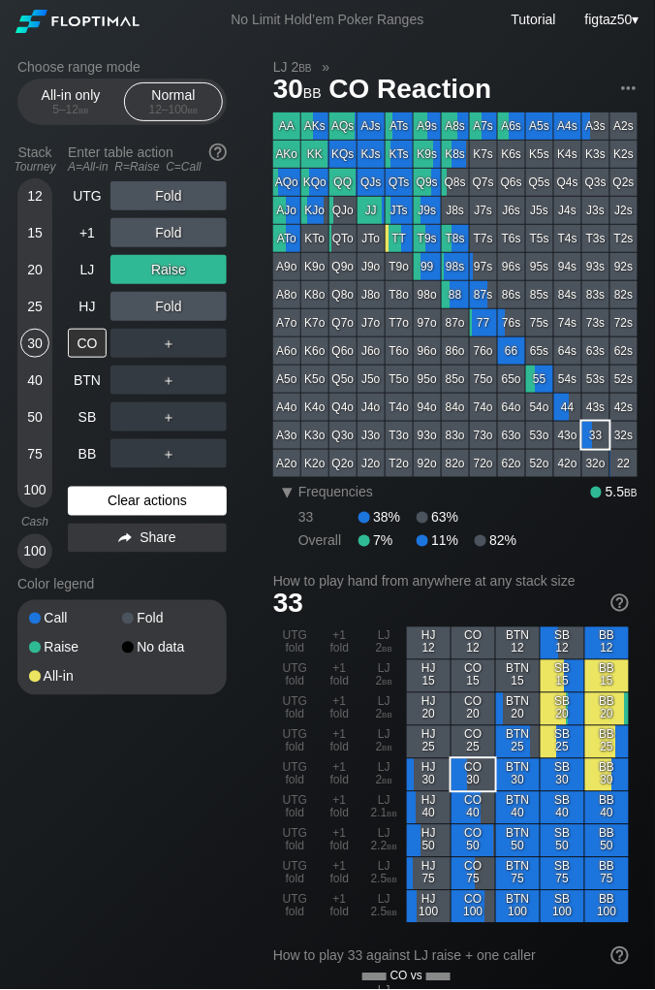
click at [165, 508] on div "Clear actions" at bounding box center [147, 501] width 159 height 29
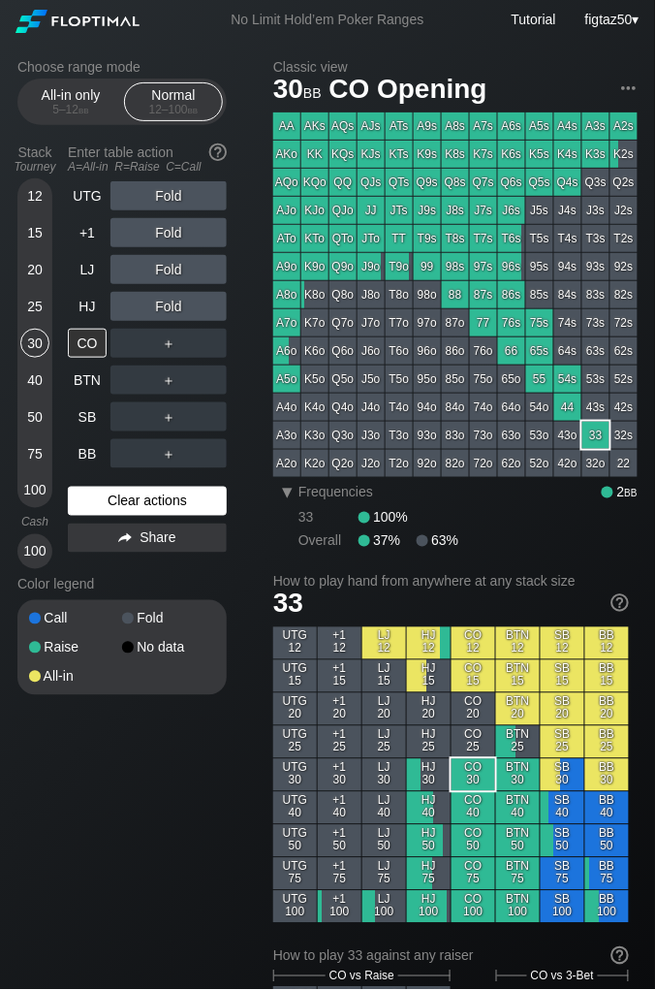
click at [165, 504] on div "Clear actions" at bounding box center [147, 501] width 159 height 29
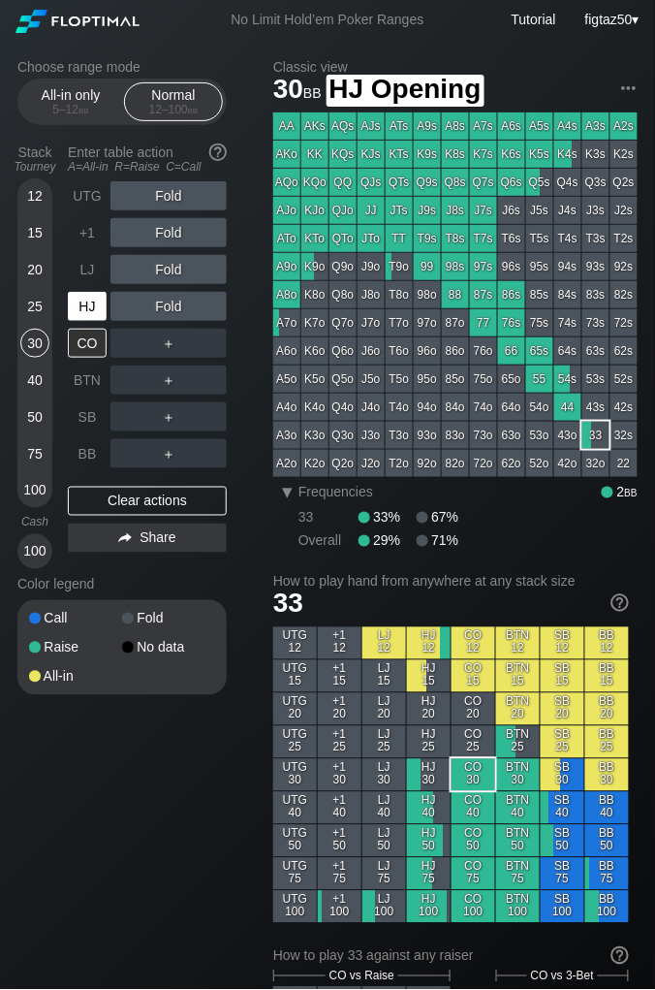
click at [98, 301] on div "HJ" at bounding box center [87, 306] width 39 height 29
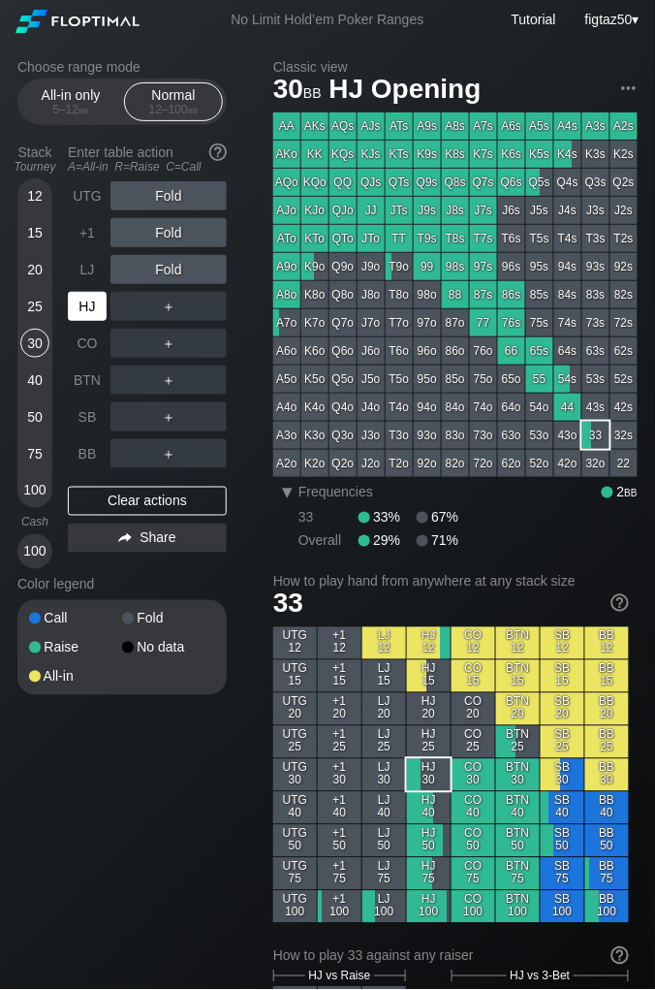
click at [98, 301] on div "HJ" at bounding box center [87, 306] width 39 height 29
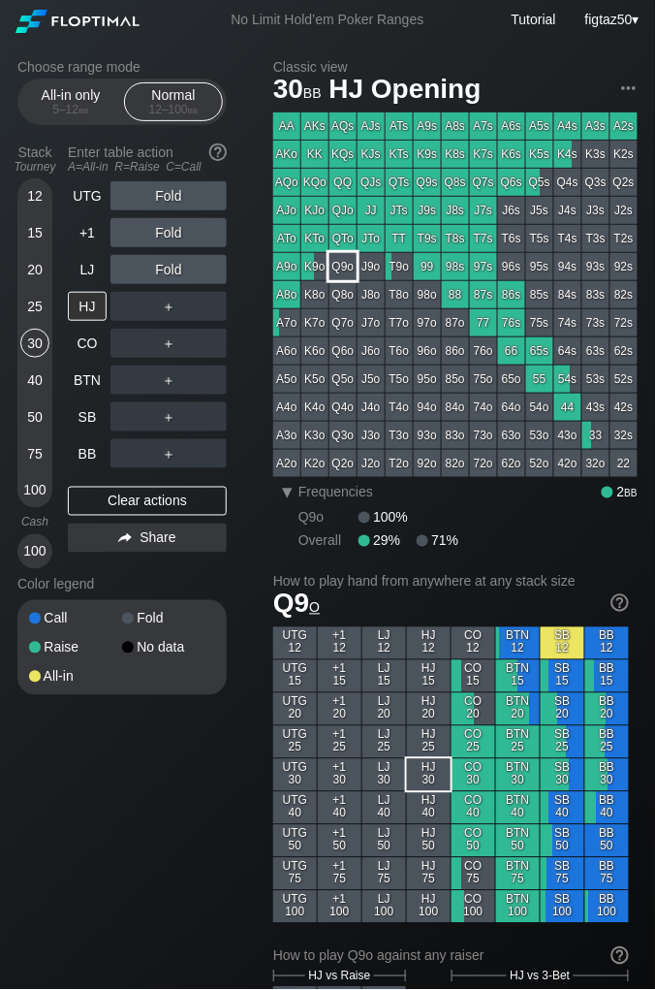
click at [348, 273] on div "Q9o" at bounding box center [343, 266] width 27 height 27
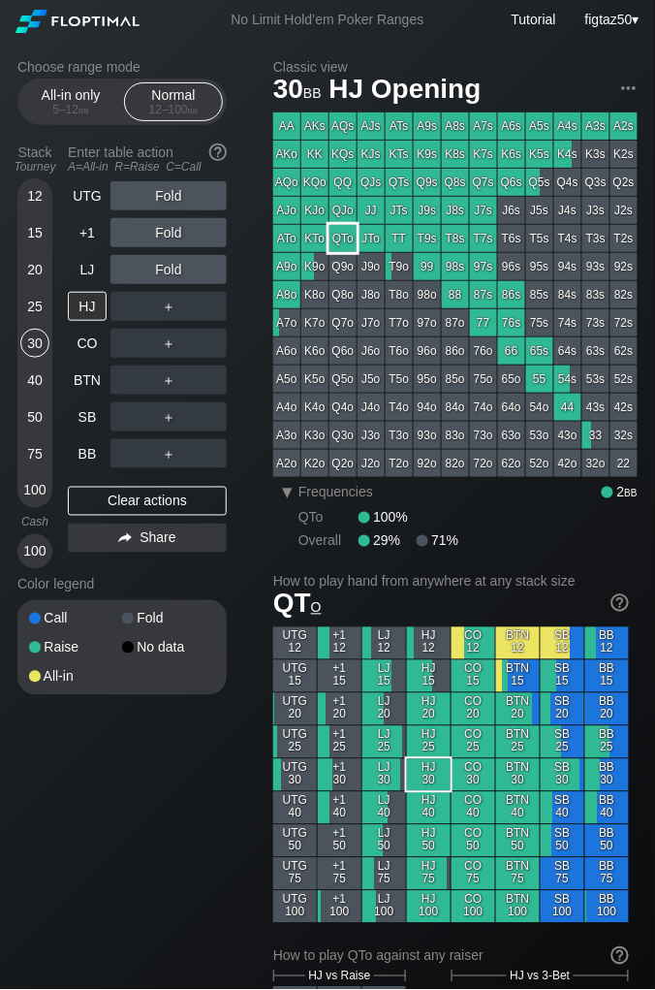
click at [342, 238] on div "QTo" at bounding box center [343, 238] width 27 height 27
click at [84, 304] on div "HJ" at bounding box center [87, 306] width 39 height 29
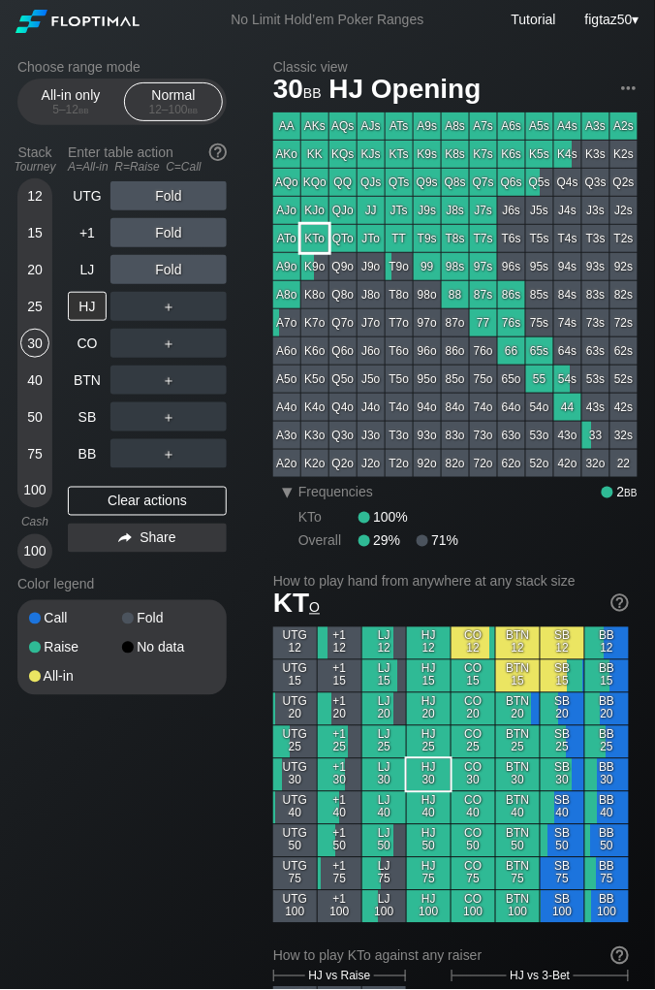
click at [314, 238] on div "KTo" at bounding box center [314, 238] width 27 height 27
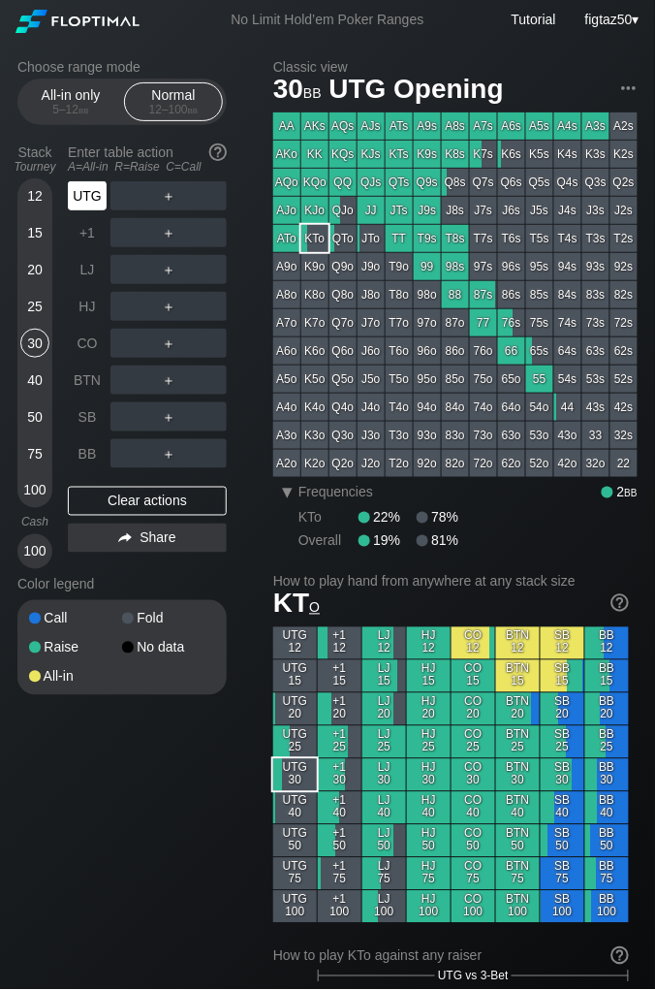
click at [80, 197] on div "UTG" at bounding box center [87, 195] width 39 height 29
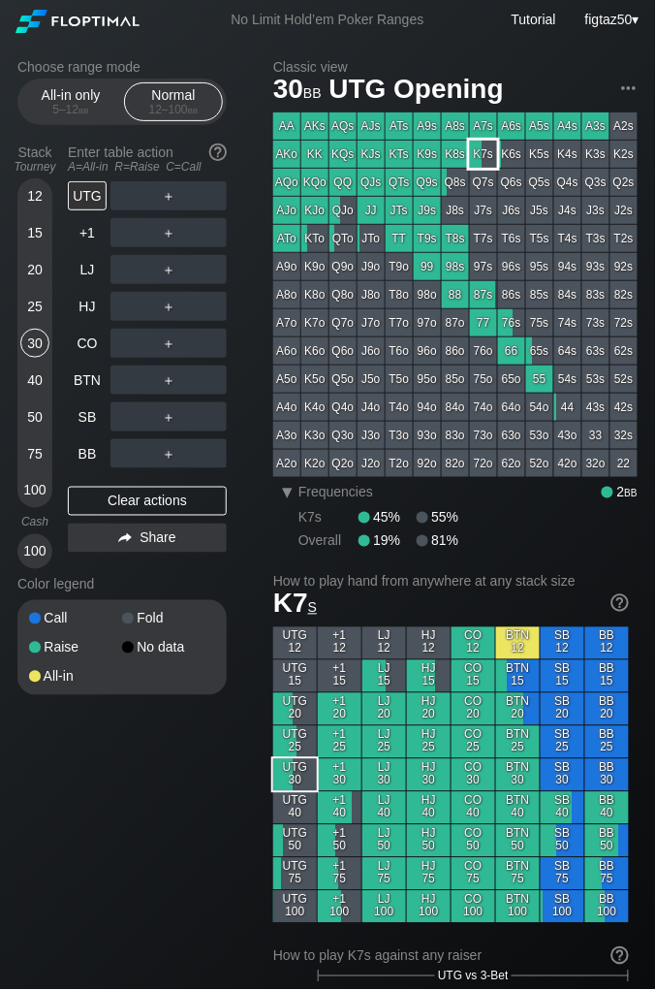
click at [485, 158] on div "K7s" at bounding box center [483, 154] width 27 height 27
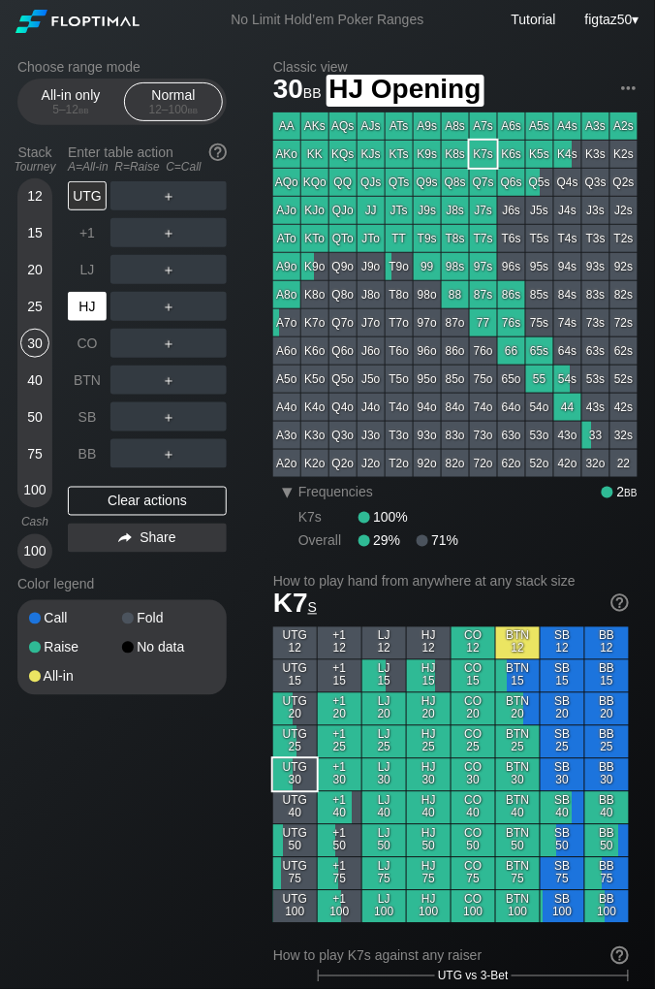
click at [75, 307] on div "HJ" at bounding box center [87, 306] width 39 height 29
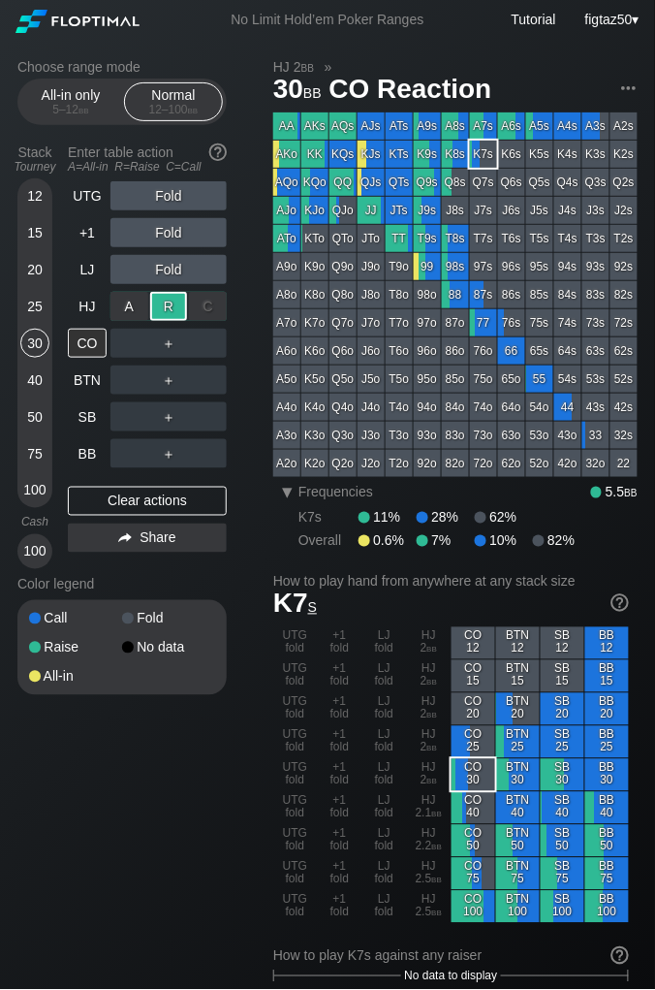
click at [173, 300] on div "R ✕" at bounding box center [169, 306] width 38 height 29
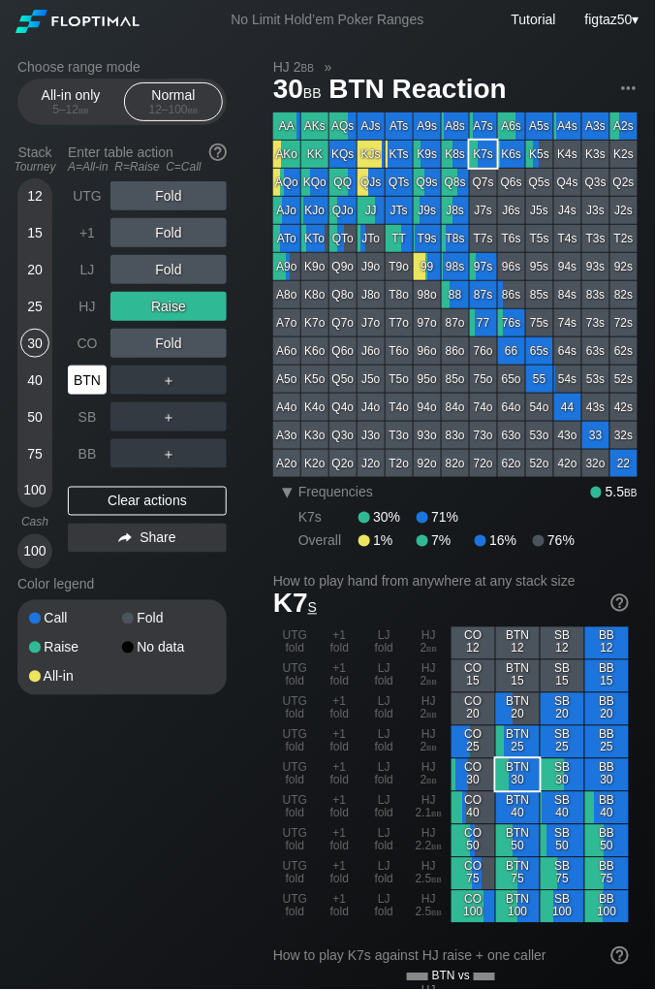
click at [89, 376] on div "BTN" at bounding box center [87, 379] width 39 height 29
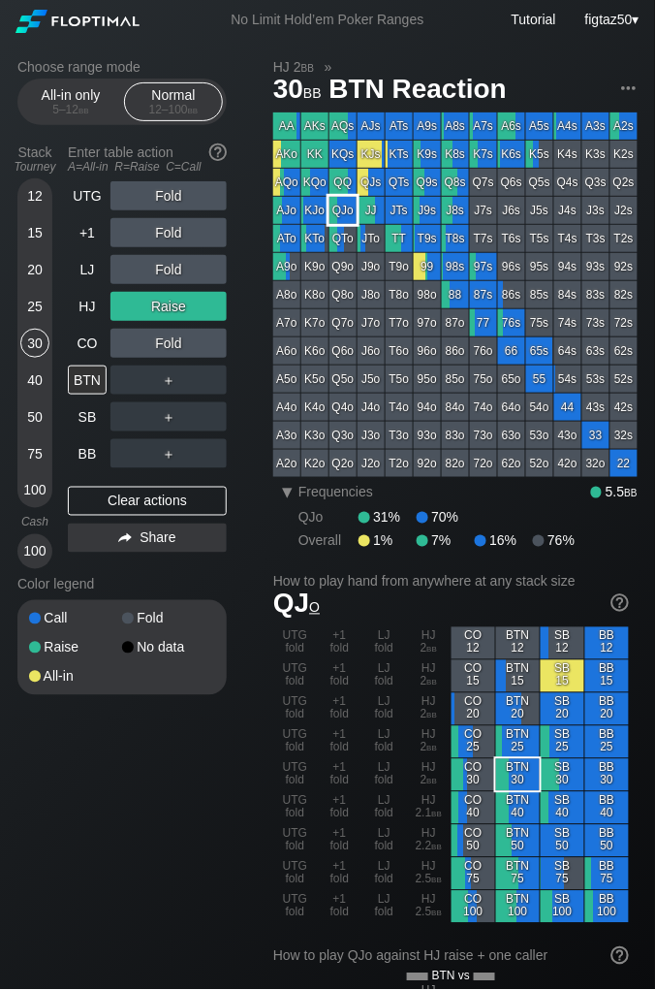
click at [347, 213] on div "QJo" at bounding box center [343, 210] width 27 height 27
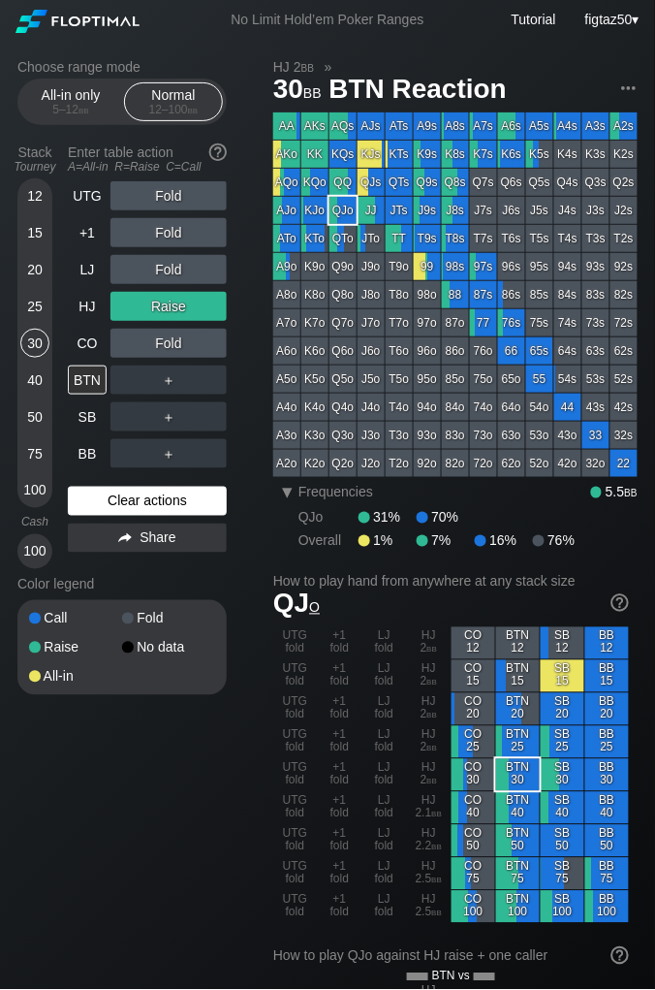
click at [198, 501] on div "Clear actions" at bounding box center [147, 501] width 159 height 29
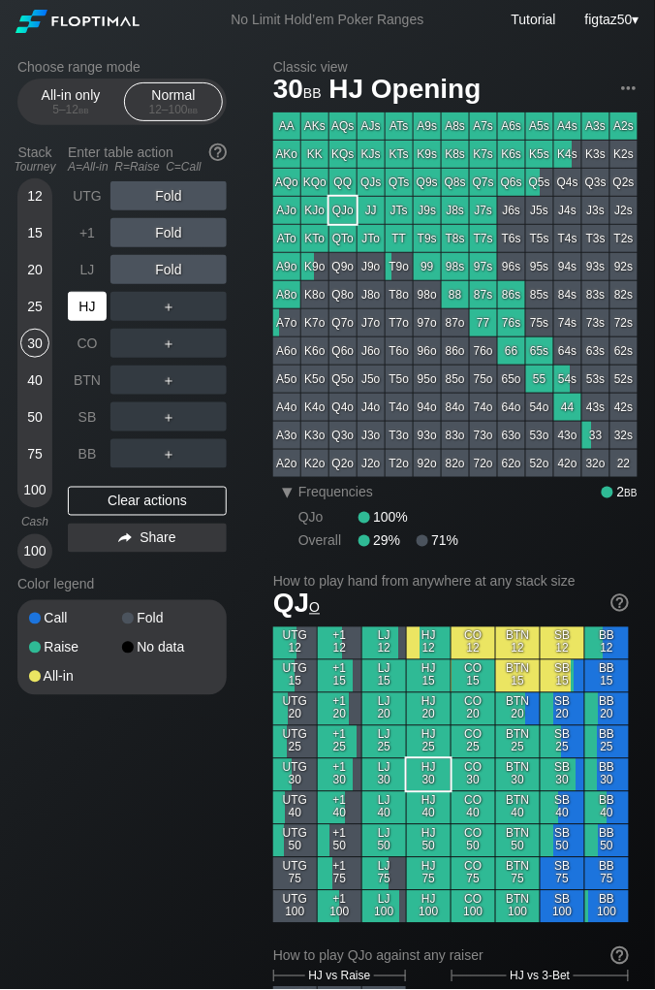
click at [90, 294] on div "HJ" at bounding box center [87, 306] width 39 height 29
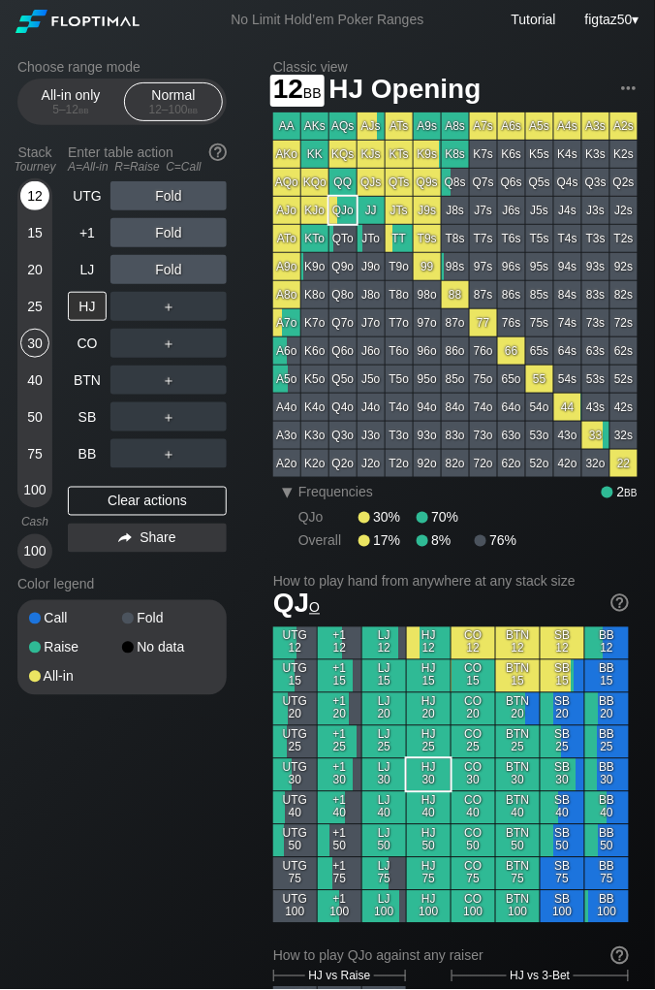
click at [36, 193] on div "12" at bounding box center [34, 195] width 29 height 29
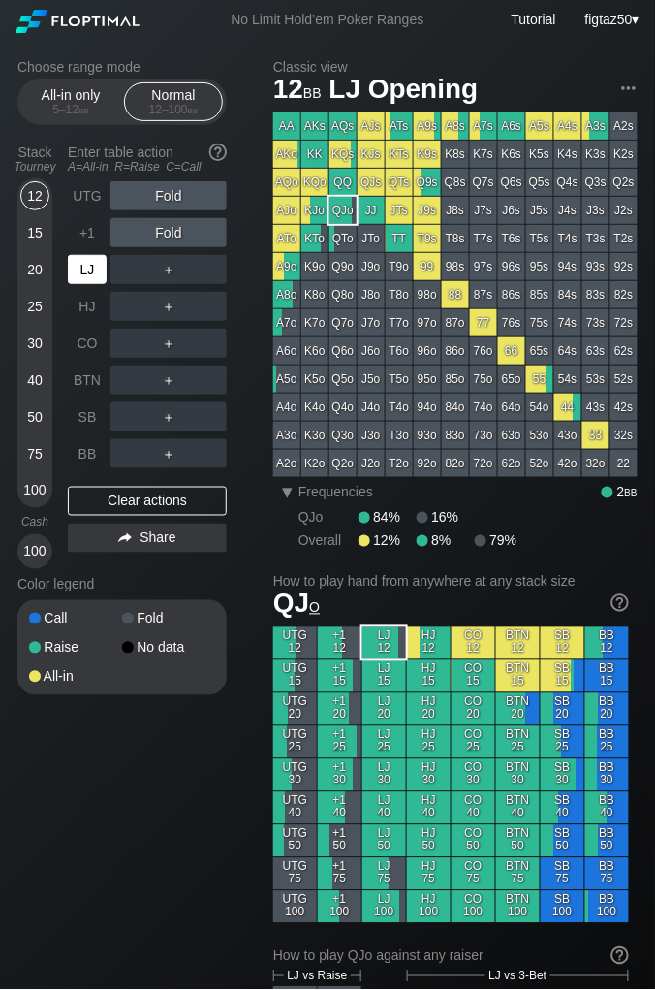
click at [91, 273] on div "LJ" at bounding box center [87, 269] width 39 height 29
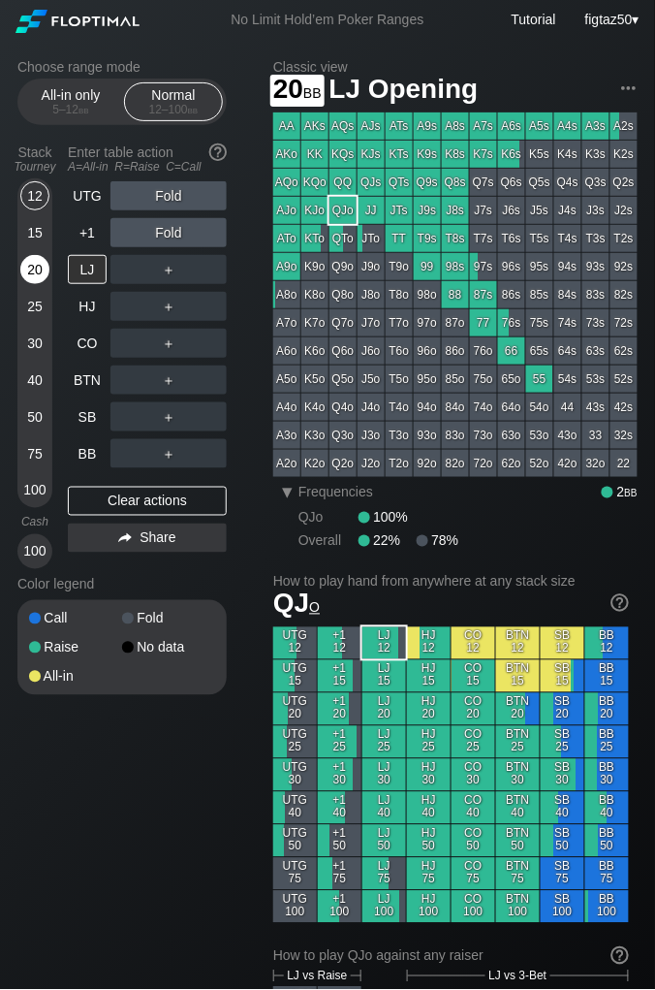
click at [36, 261] on div "20" at bounding box center [34, 269] width 29 height 29
click at [34, 271] on div "20" at bounding box center [34, 269] width 29 height 29
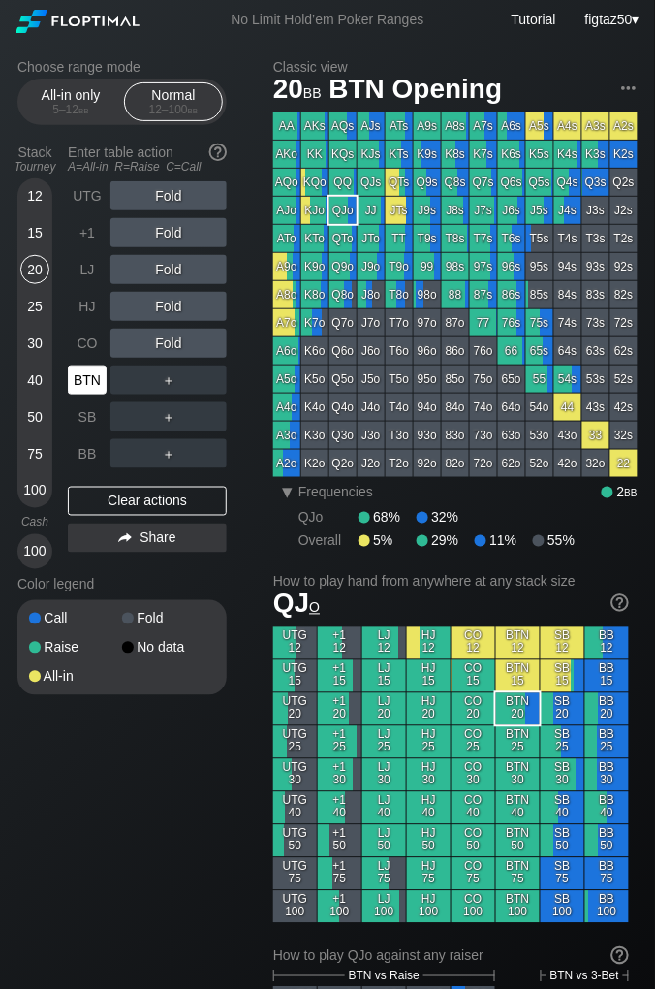
click at [88, 370] on div "BTN" at bounding box center [87, 379] width 39 height 29
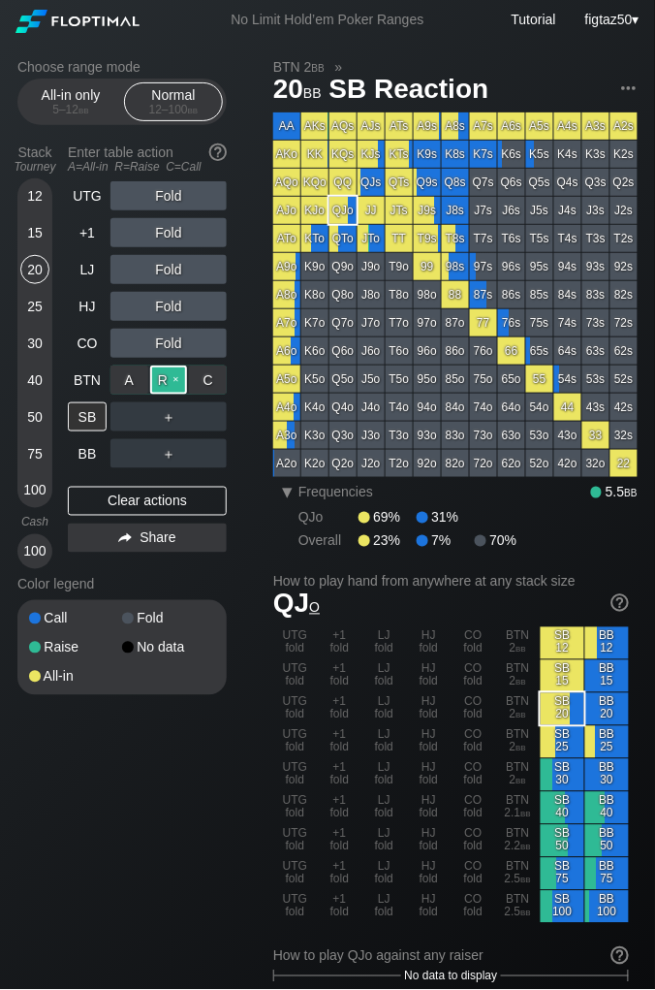
click at [172, 380] on div "R ✕" at bounding box center [169, 379] width 38 height 29
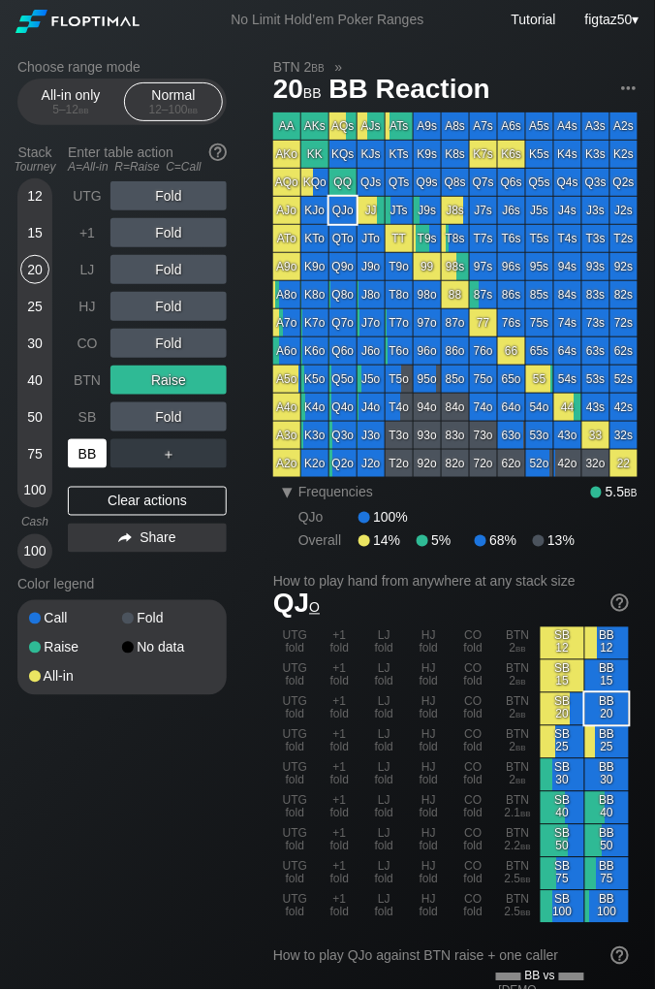
click at [94, 450] on div "BB" at bounding box center [87, 453] width 39 height 29
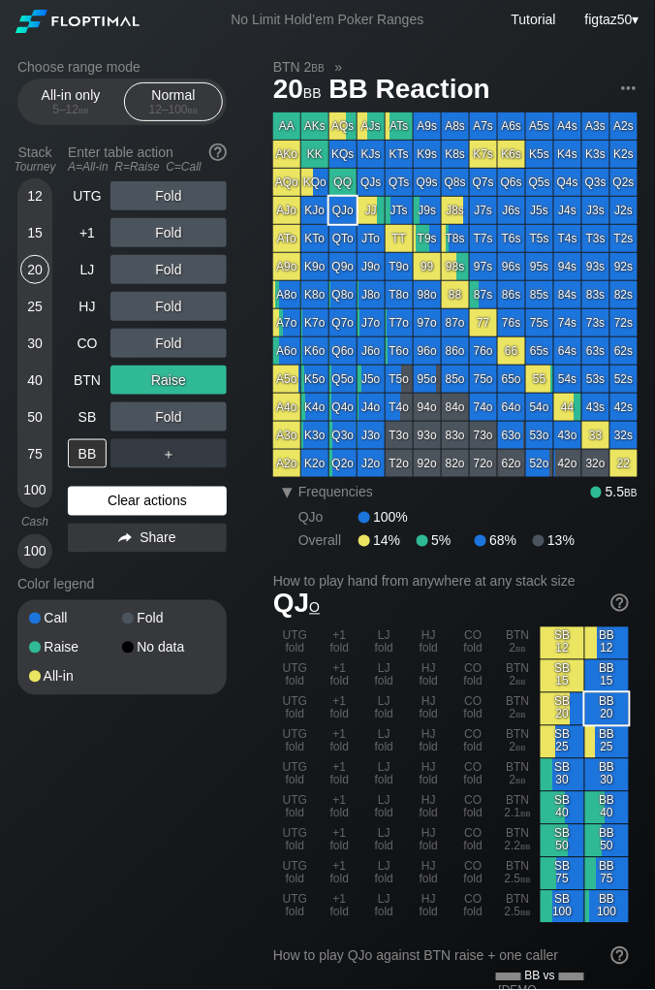
click at [178, 498] on div "Clear actions" at bounding box center [147, 501] width 159 height 29
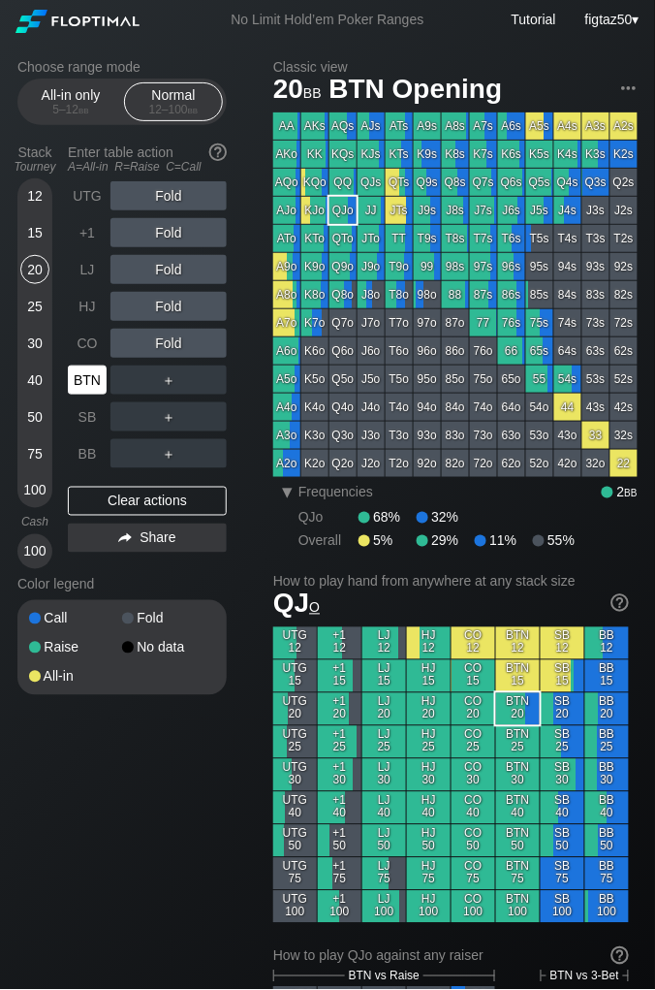
click at [94, 377] on div "BTN" at bounding box center [87, 379] width 39 height 29
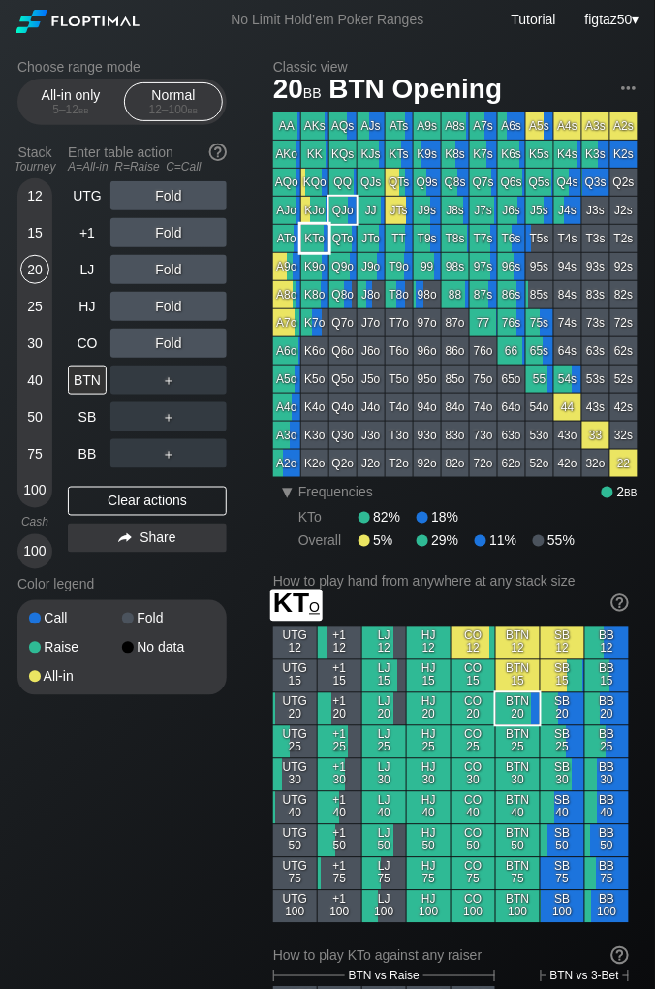
click at [320, 235] on div "KTo" at bounding box center [314, 238] width 27 height 27
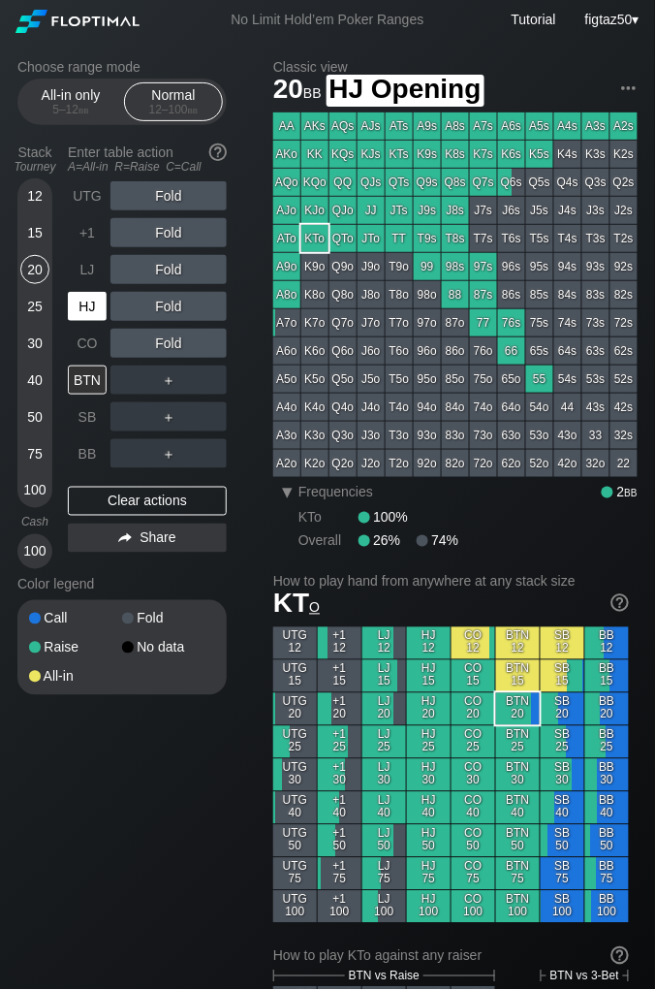
click at [89, 305] on div "HJ" at bounding box center [87, 306] width 39 height 29
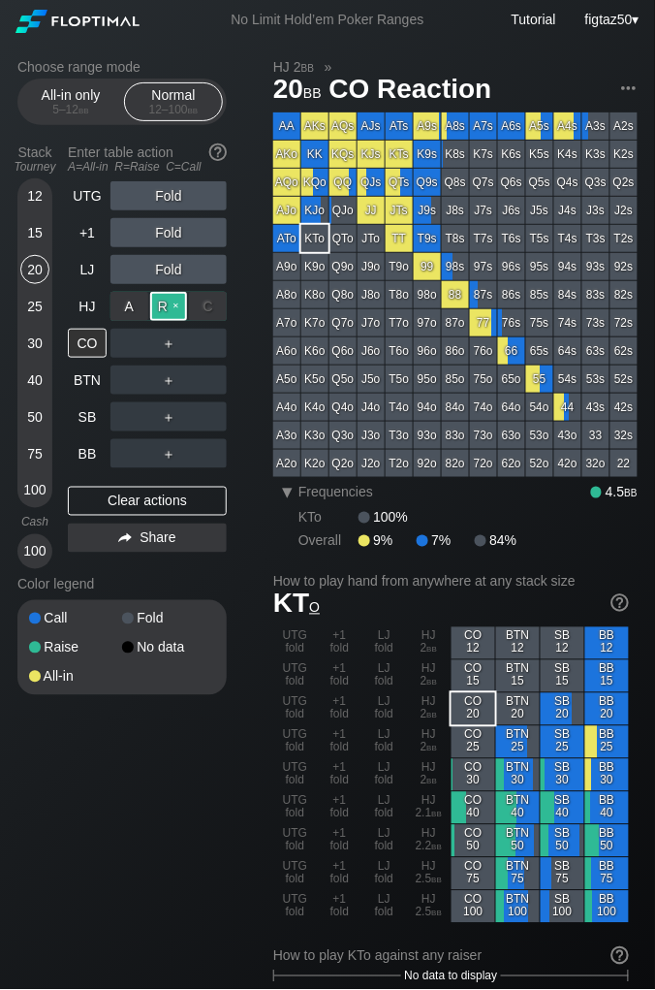
click at [171, 306] on div "R ✕" at bounding box center [169, 306] width 38 height 29
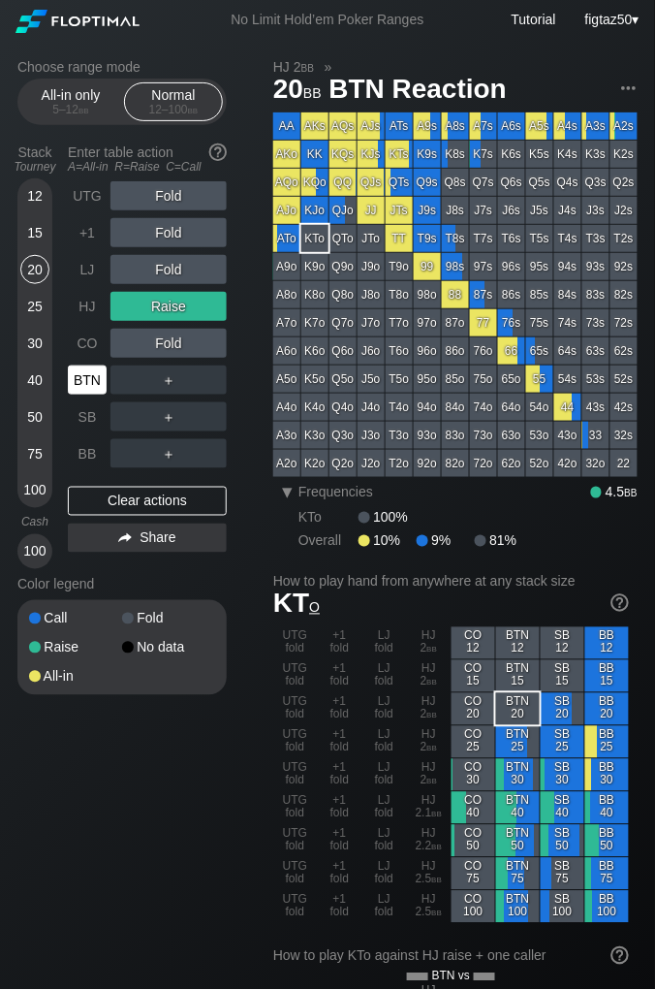
click at [83, 376] on div "BTN" at bounding box center [87, 379] width 39 height 29
click at [86, 376] on div "BTN" at bounding box center [87, 379] width 39 height 29
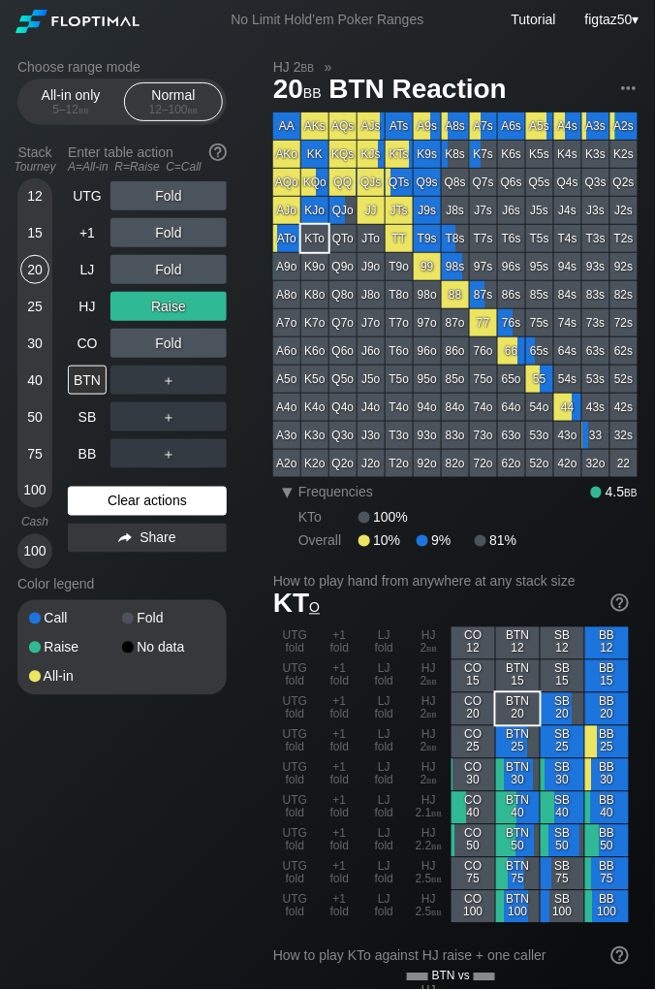
click at [137, 502] on div "Clear actions" at bounding box center [147, 501] width 159 height 29
